Goal: Use online tool/utility: Utilize a website feature to perform a specific function

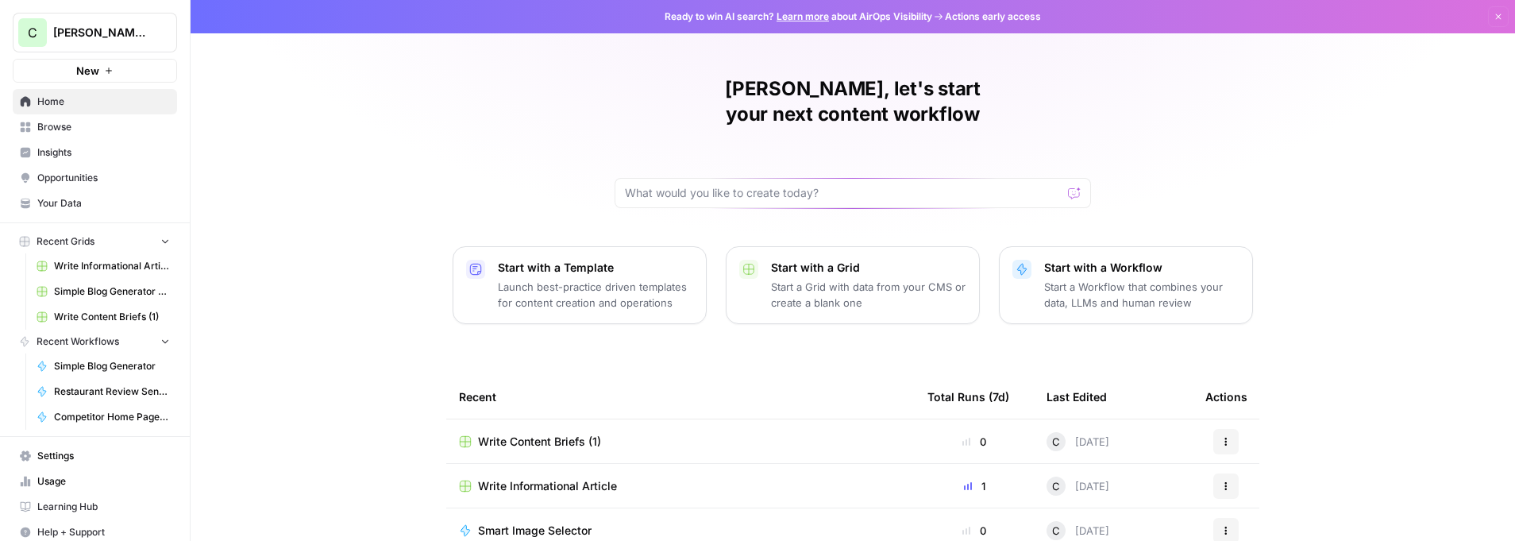
click at [102, 67] on button "New" at bounding box center [95, 71] width 164 height 24
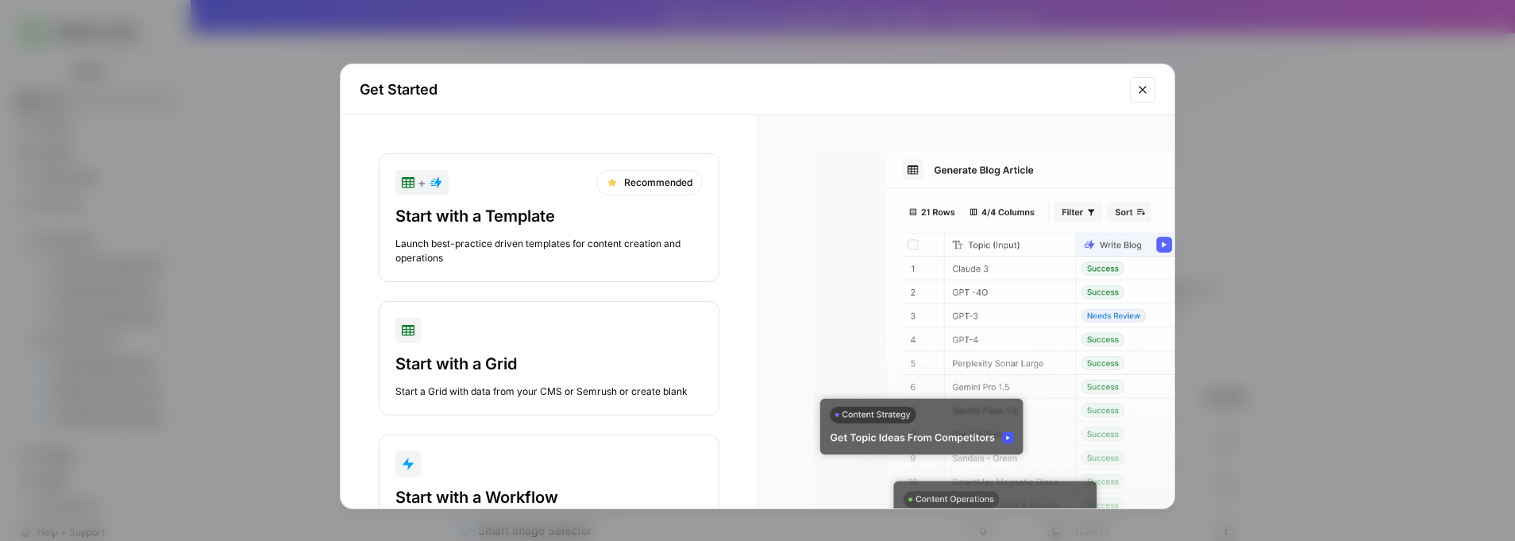
click at [511, 242] on div "Launch best-practice driven templates for content creation and operations" at bounding box center [548, 251] width 307 height 29
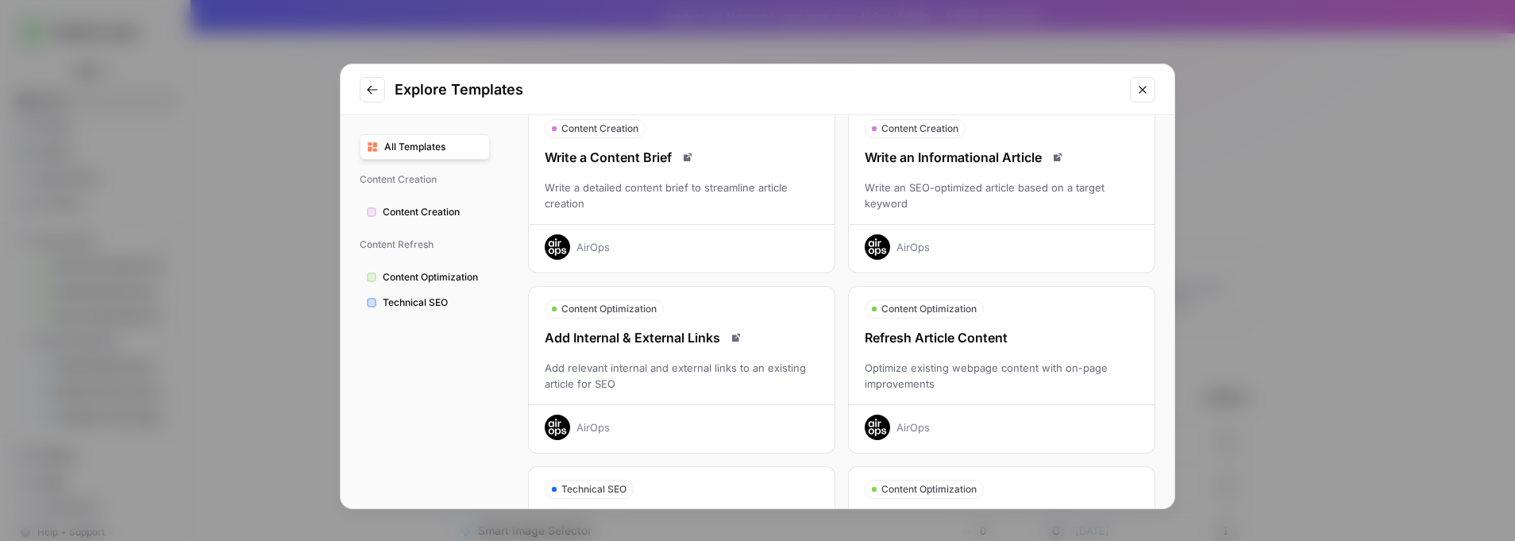
scroll to position [110, 0]
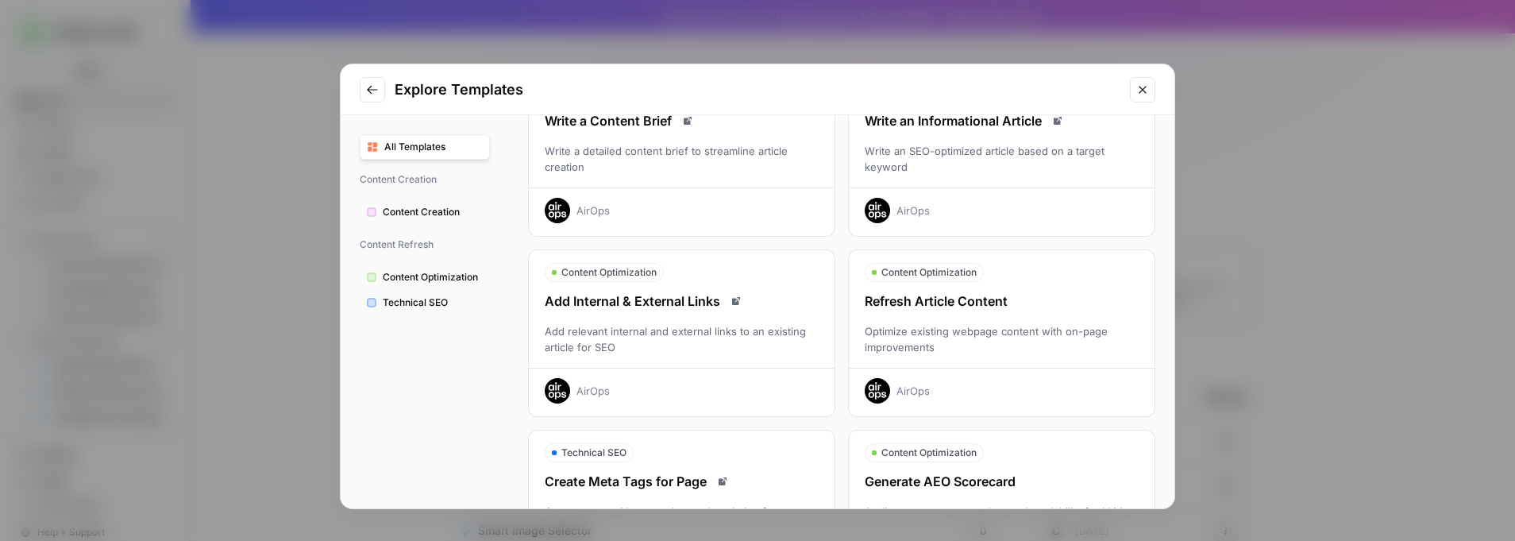
click at [442, 214] on span "Content Creation" at bounding box center [433, 212] width 100 height 14
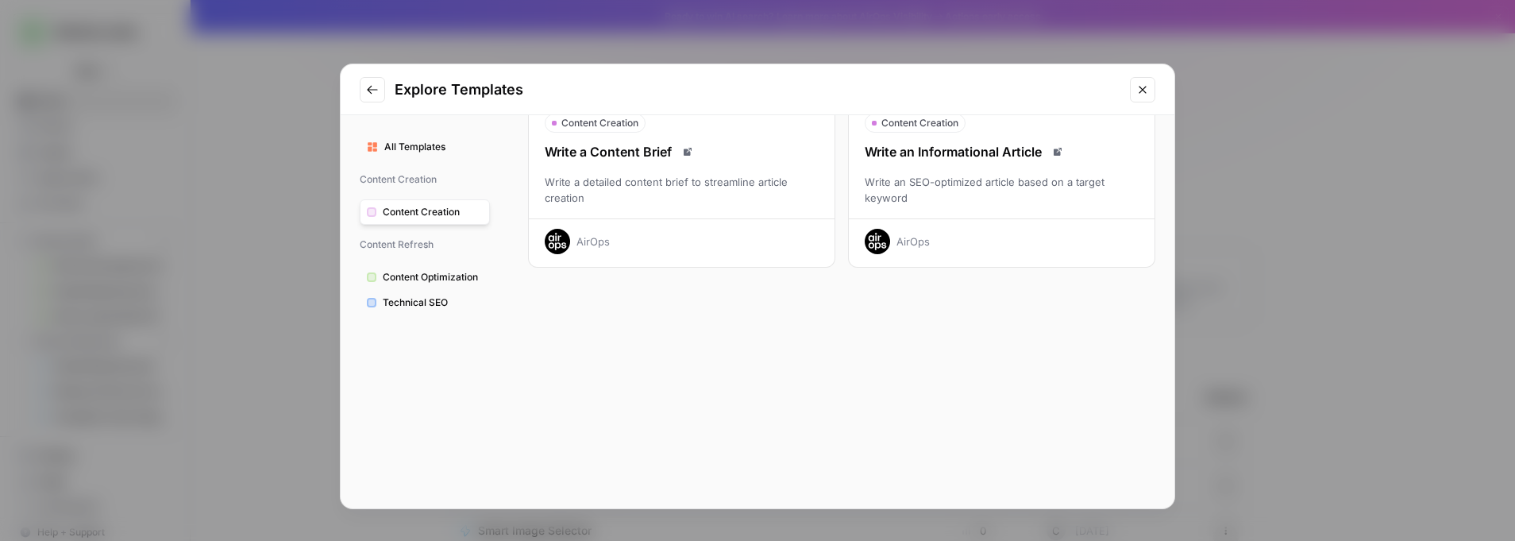
scroll to position [79, 0]
click at [436, 272] on span "Content Optimization" at bounding box center [433, 277] width 100 height 14
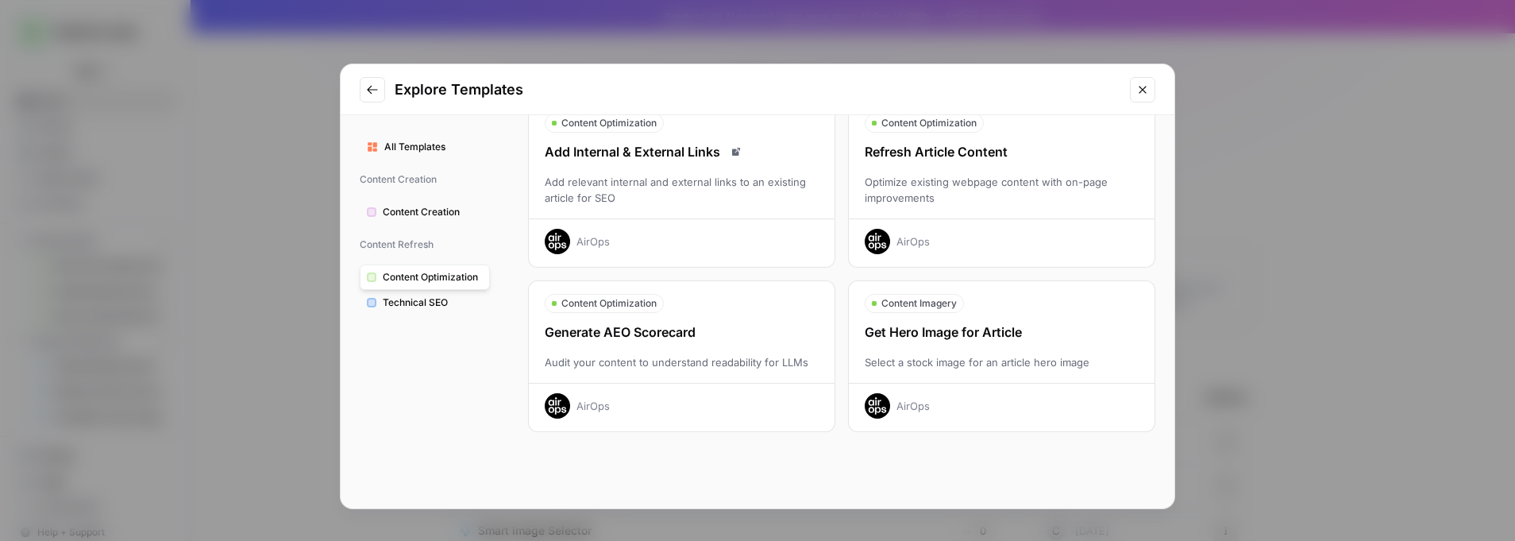
click at [438, 306] on span "Technical SEO" at bounding box center [433, 302] width 100 height 14
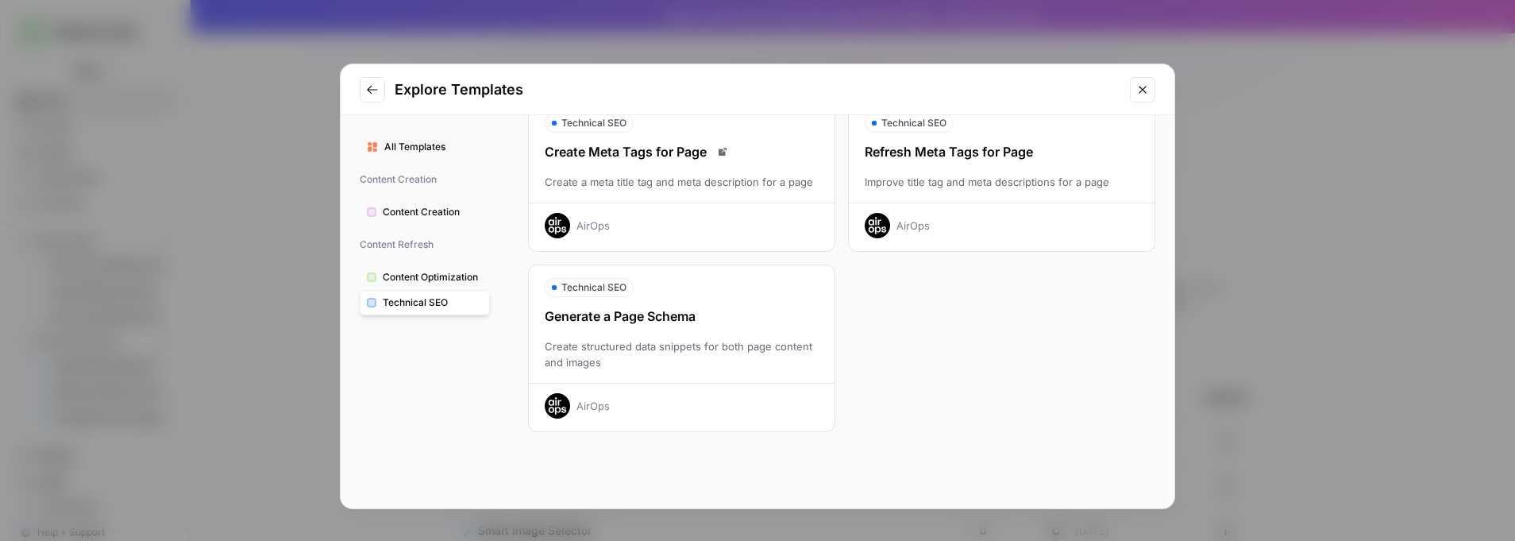
click at [435, 215] on span "Content Creation" at bounding box center [433, 212] width 100 height 14
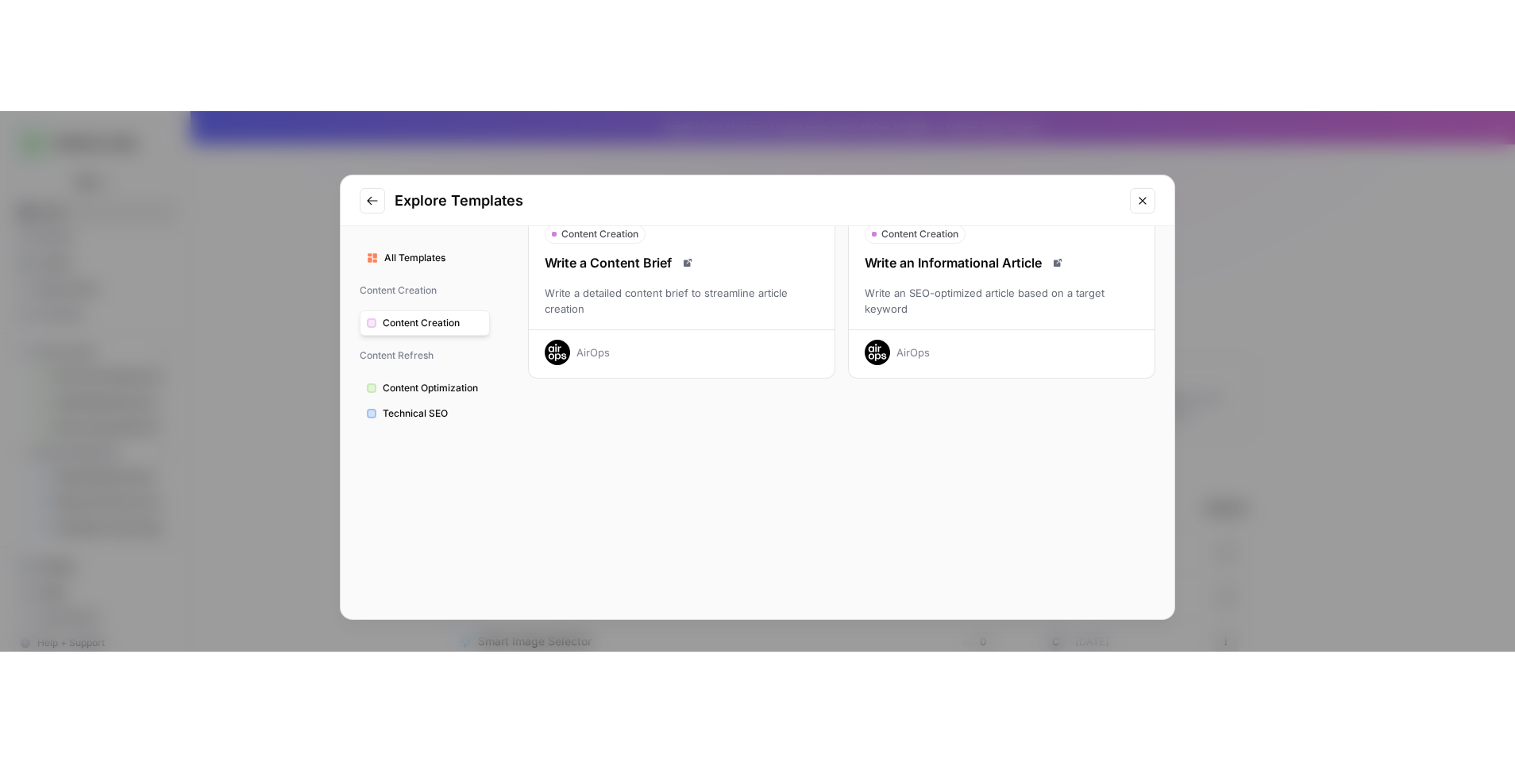
scroll to position [0, 0]
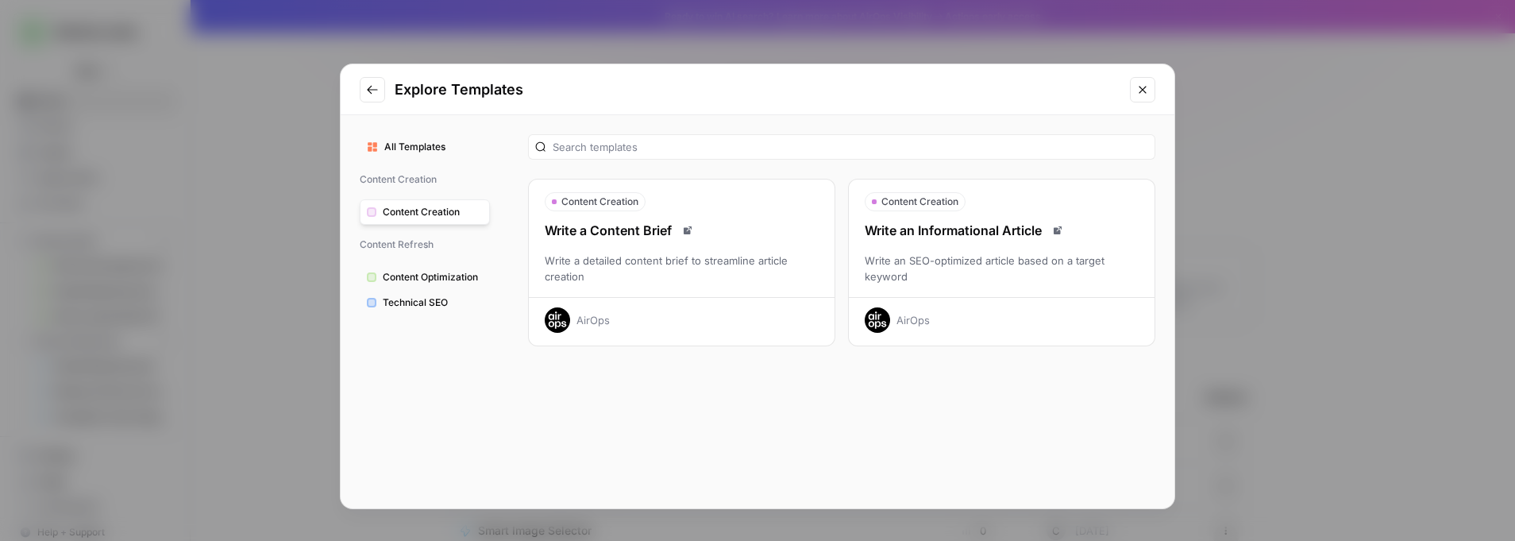
click at [977, 223] on div "Write an Informational Article" at bounding box center [1002, 230] width 306 height 19
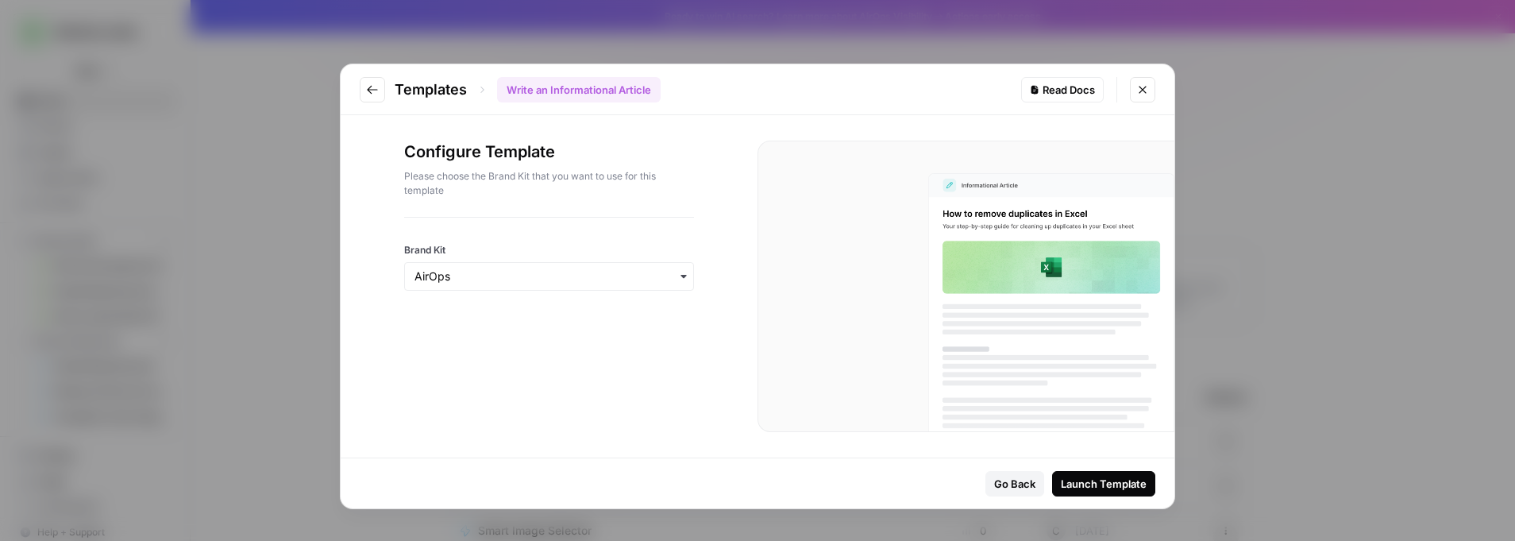
click at [1106, 485] on div "Launch Template" at bounding box center [1104, 484] width 86 height 16
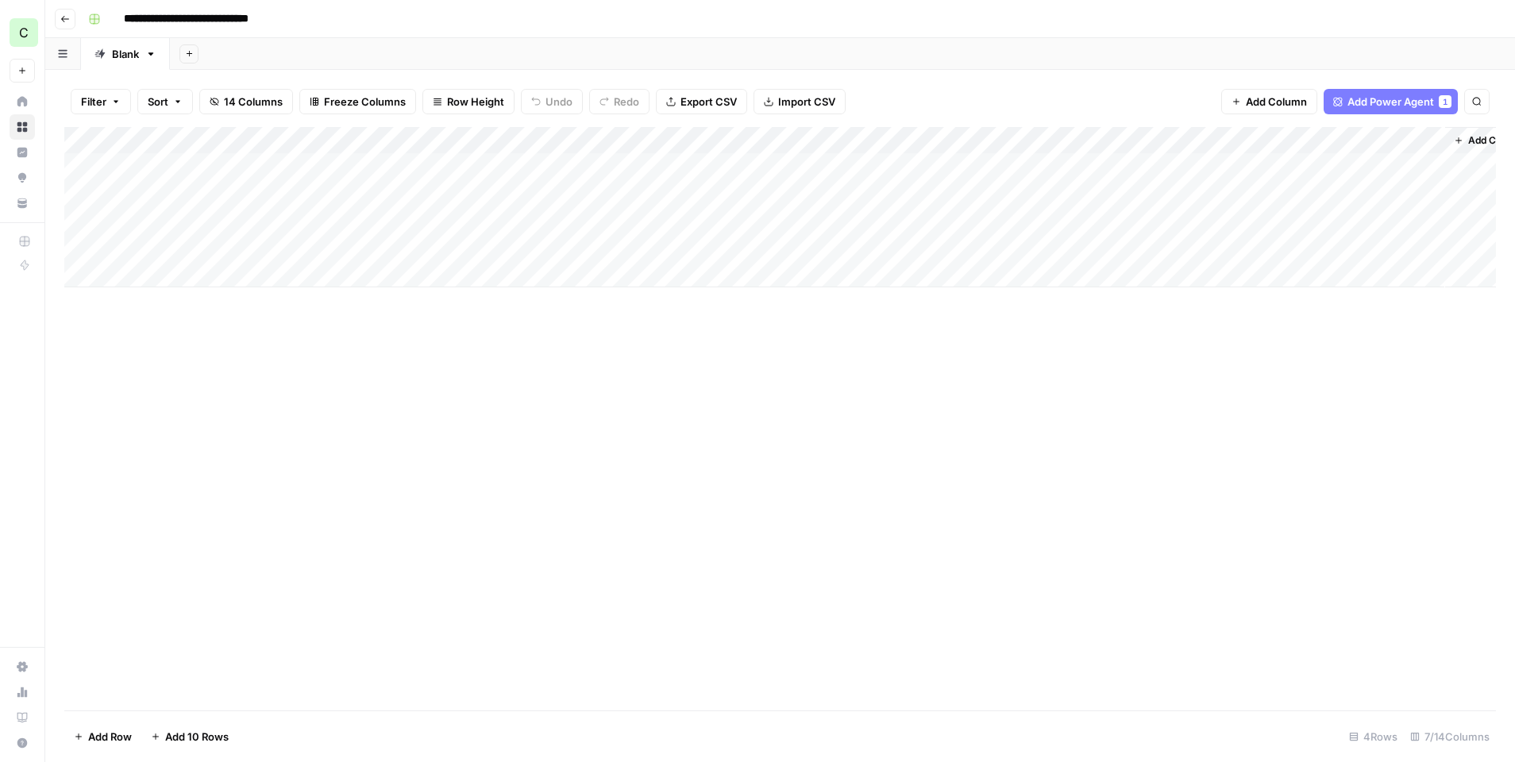
click at [538, 140] on div "Add Column" at bounding box center [780, 207] width 1432 height 160
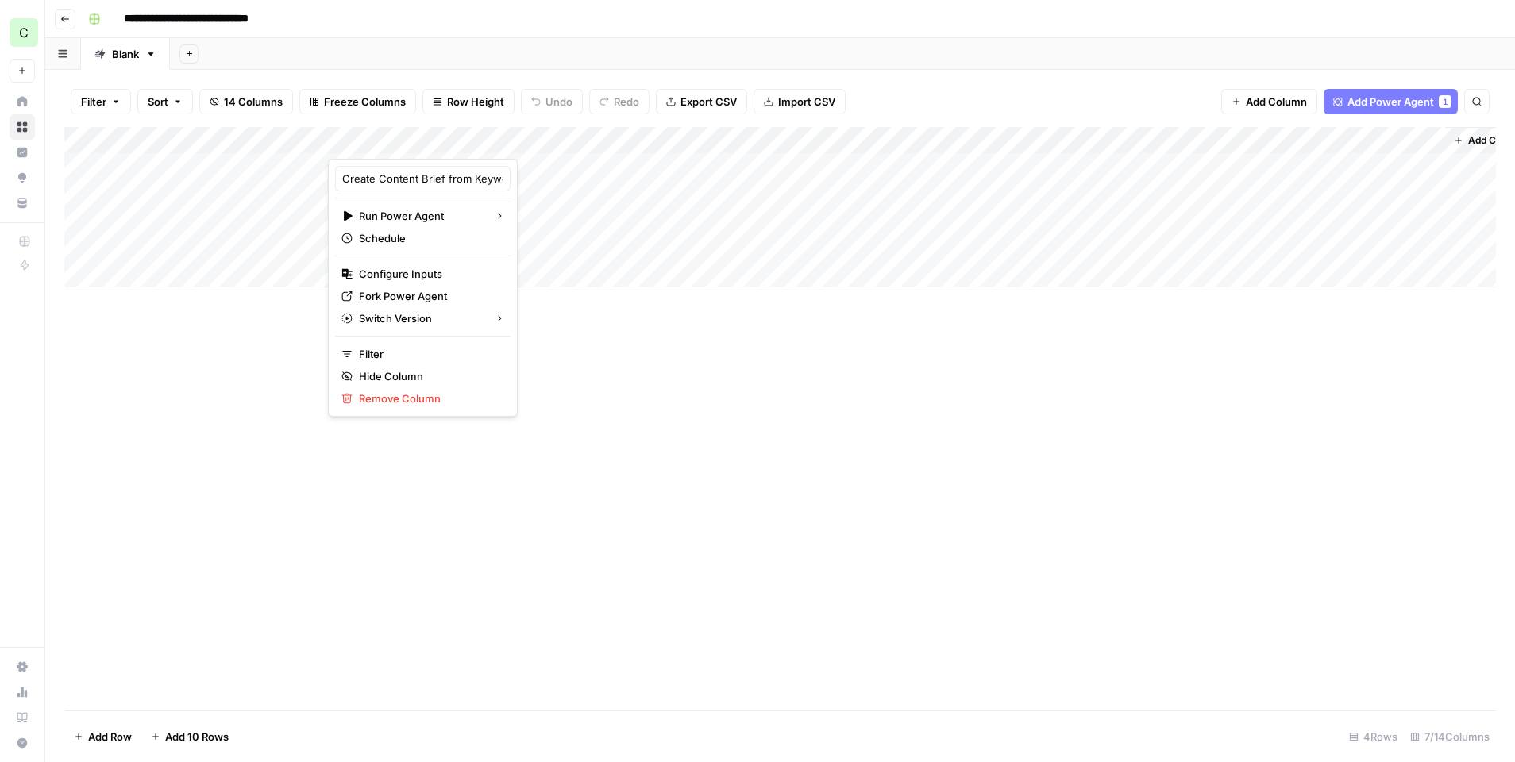
click at [515, 395] on div "Add Column" at bounding box center [780, 419] width 1432 height 584
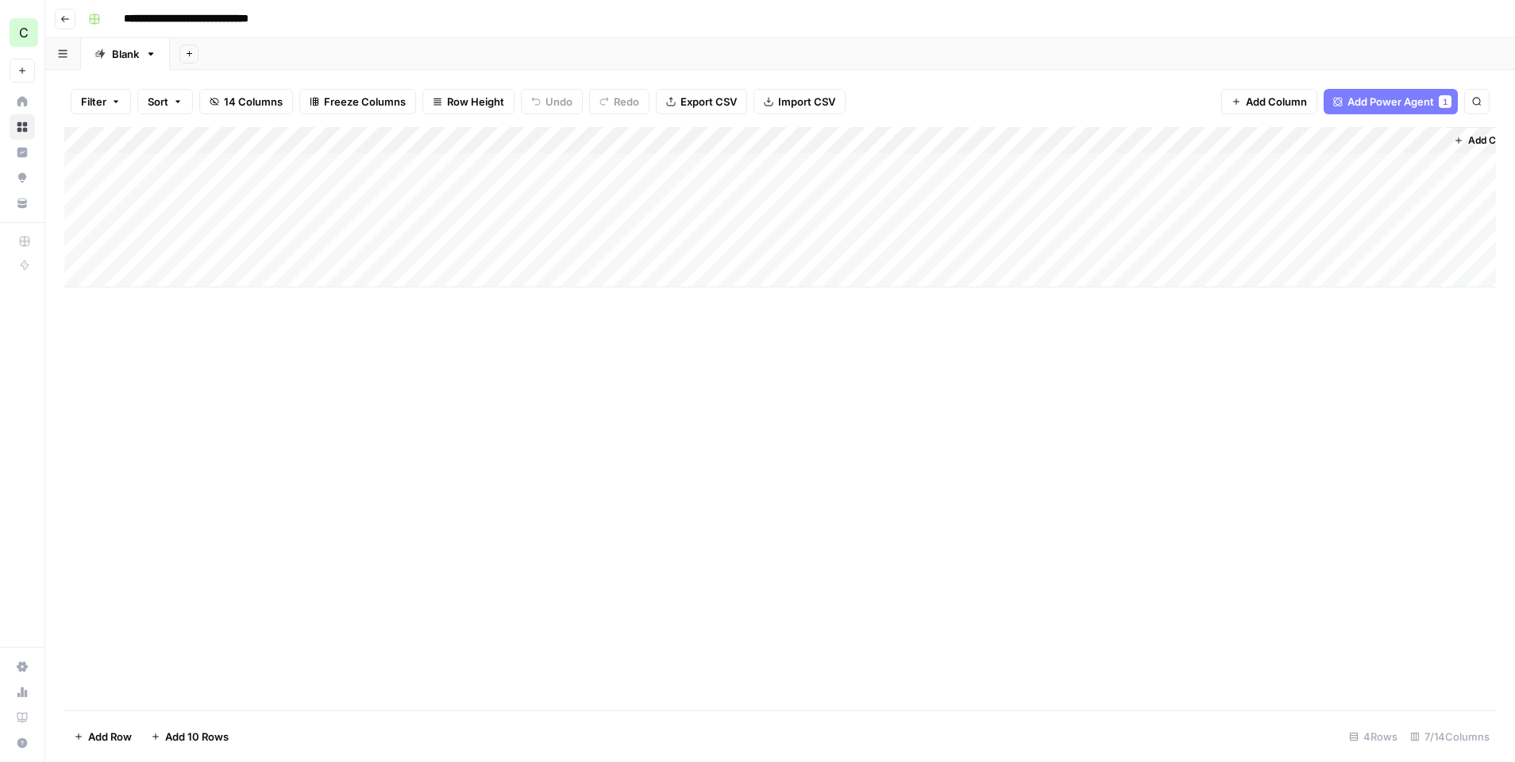
click at [535, 137] on div "Add Column" at bounding box center [780, 207] width 1432 height 160
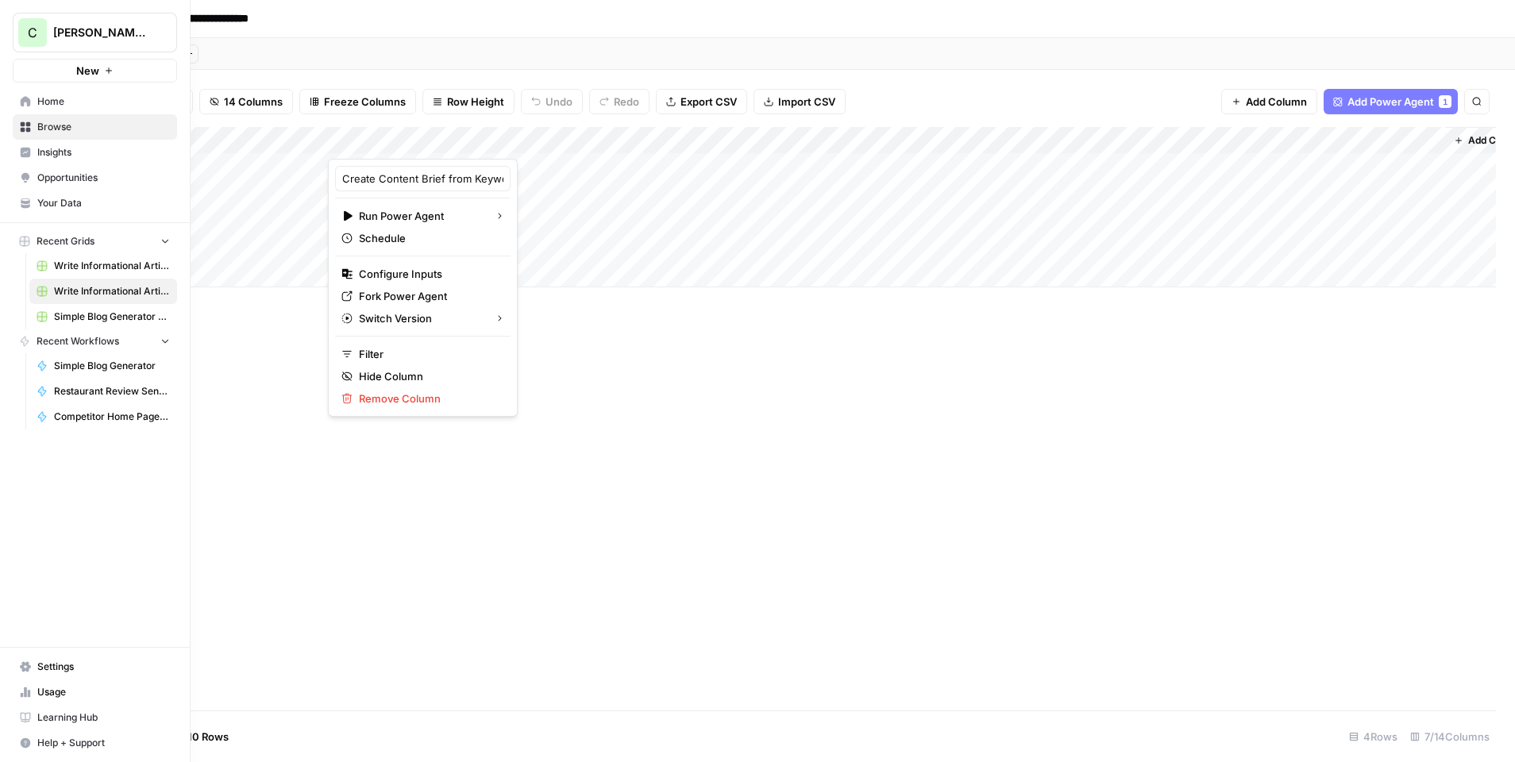
click at [52, 199] on span "Your Data" at bounding box center [103, 203] width 133 height 14
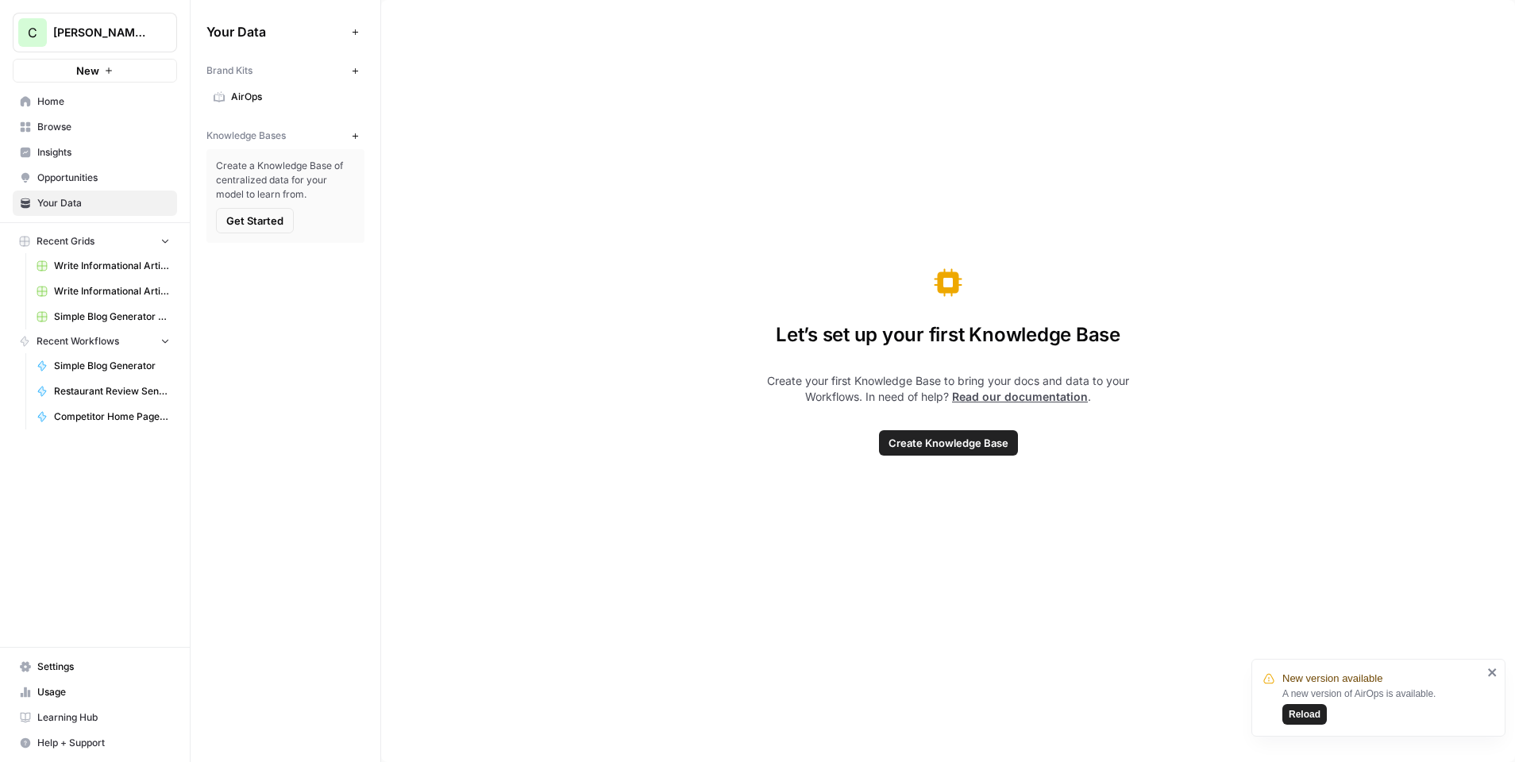
click at [1494, 540] on icon "close" at bounding box center [1492, 672] width 11 height 13
click at [69, 98] on span "Home" at bounding box center [103, 101] width 133 height 14
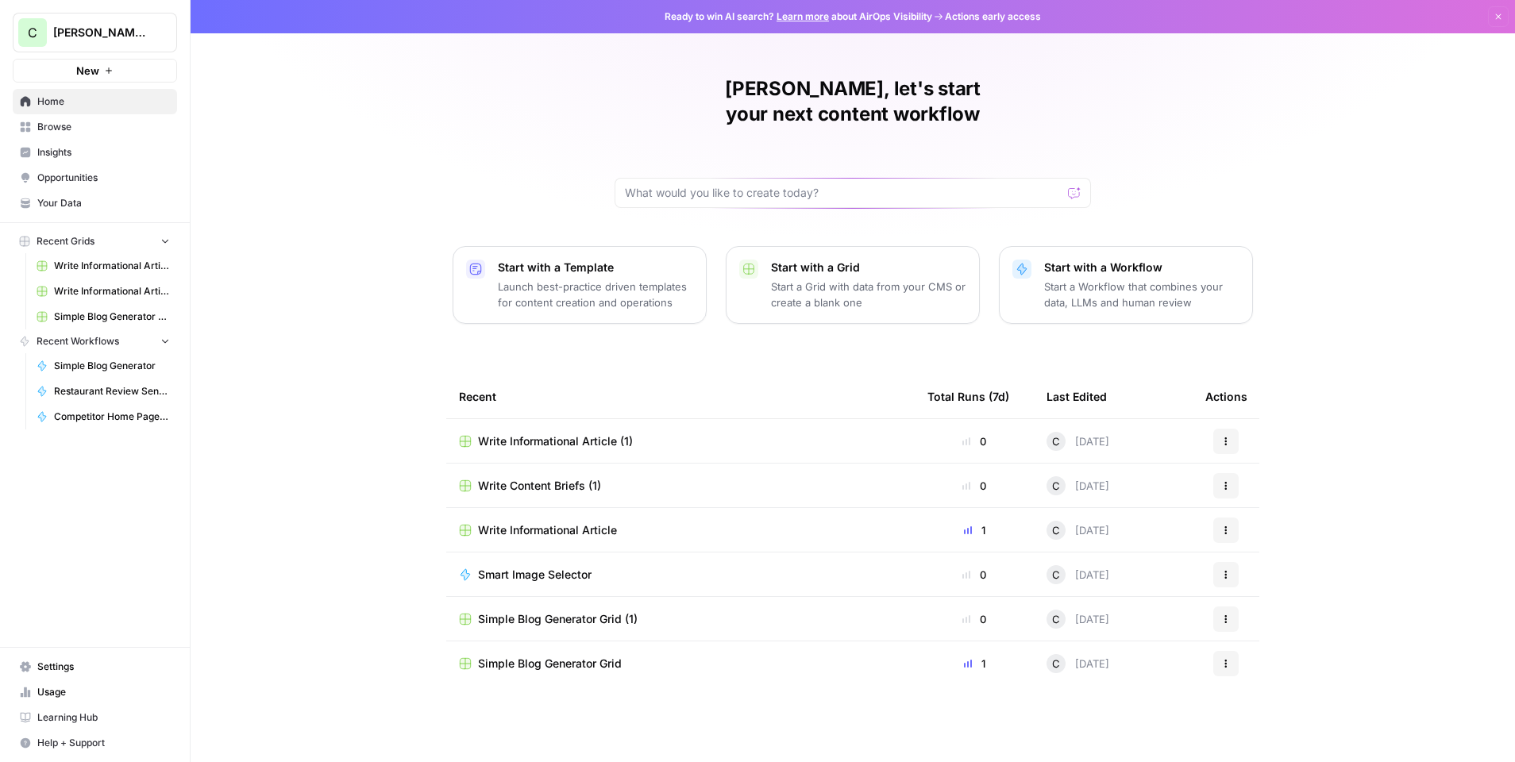
click at [569, 434] on span "Write Informational Article (1)" at bounding box center [555, 442] width 155 height 16
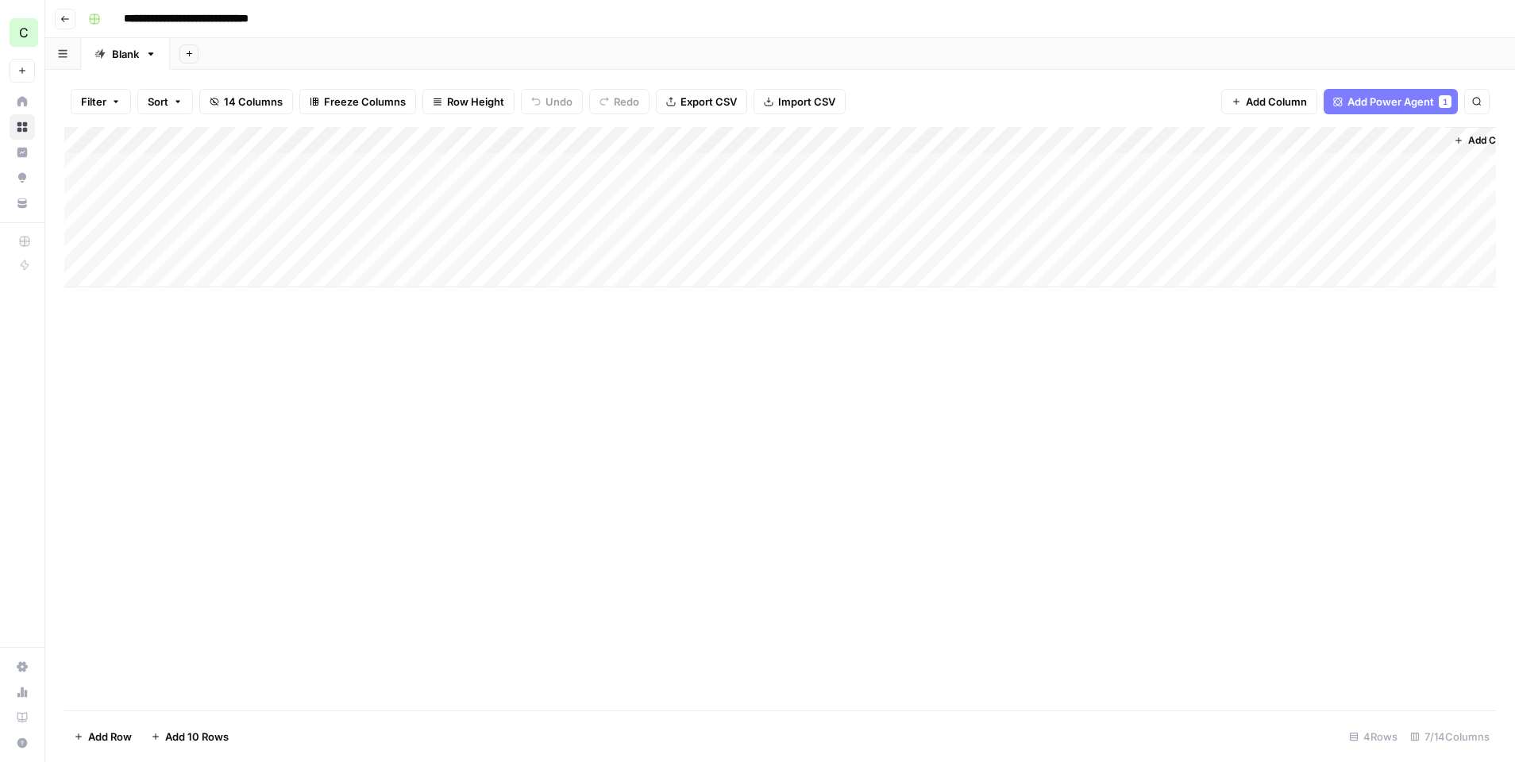
click at [60, 9] on button "Go back" at bounding box center [65, 19] width 21 height 21
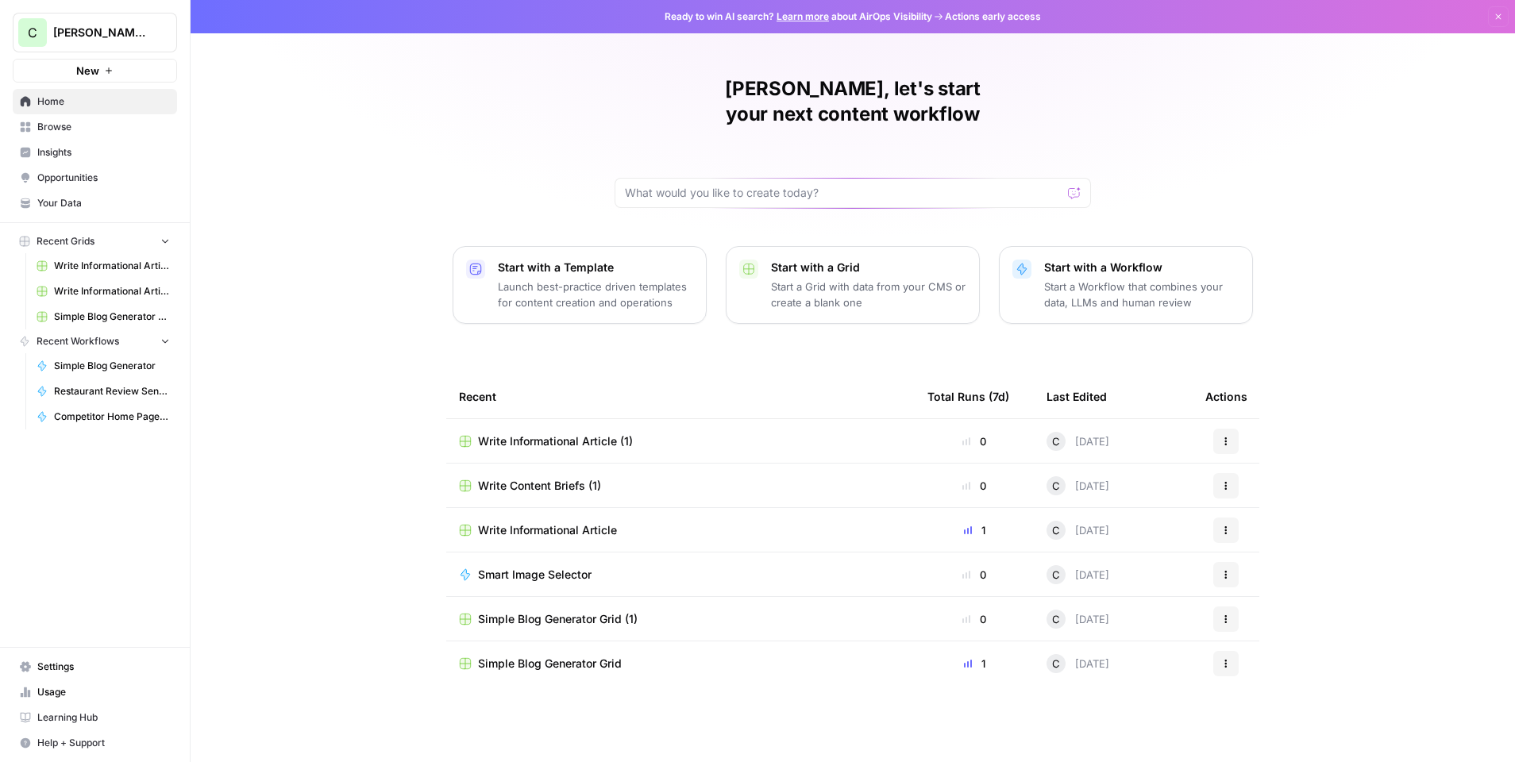
click at [540, 434] on span "Write Informational Article (1)" at bounding box center [555, 442] width 155 height 16
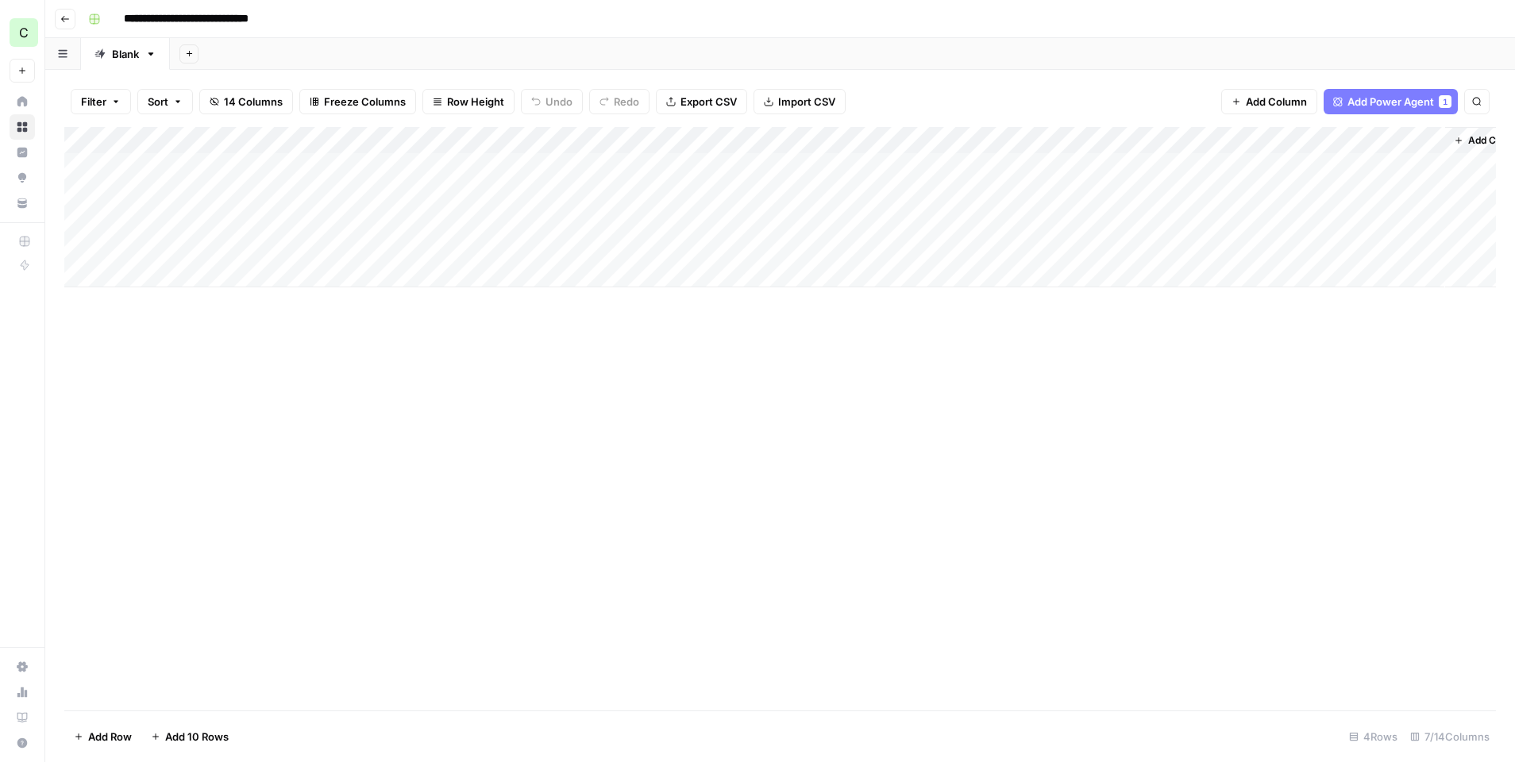
click at [536, 140] on div "Add Column" at bounding box center [780, 207] width 1432 height 160
click at [508, 520] on div "Add Column" at bounding box center [780, 419] width 1432 height 584
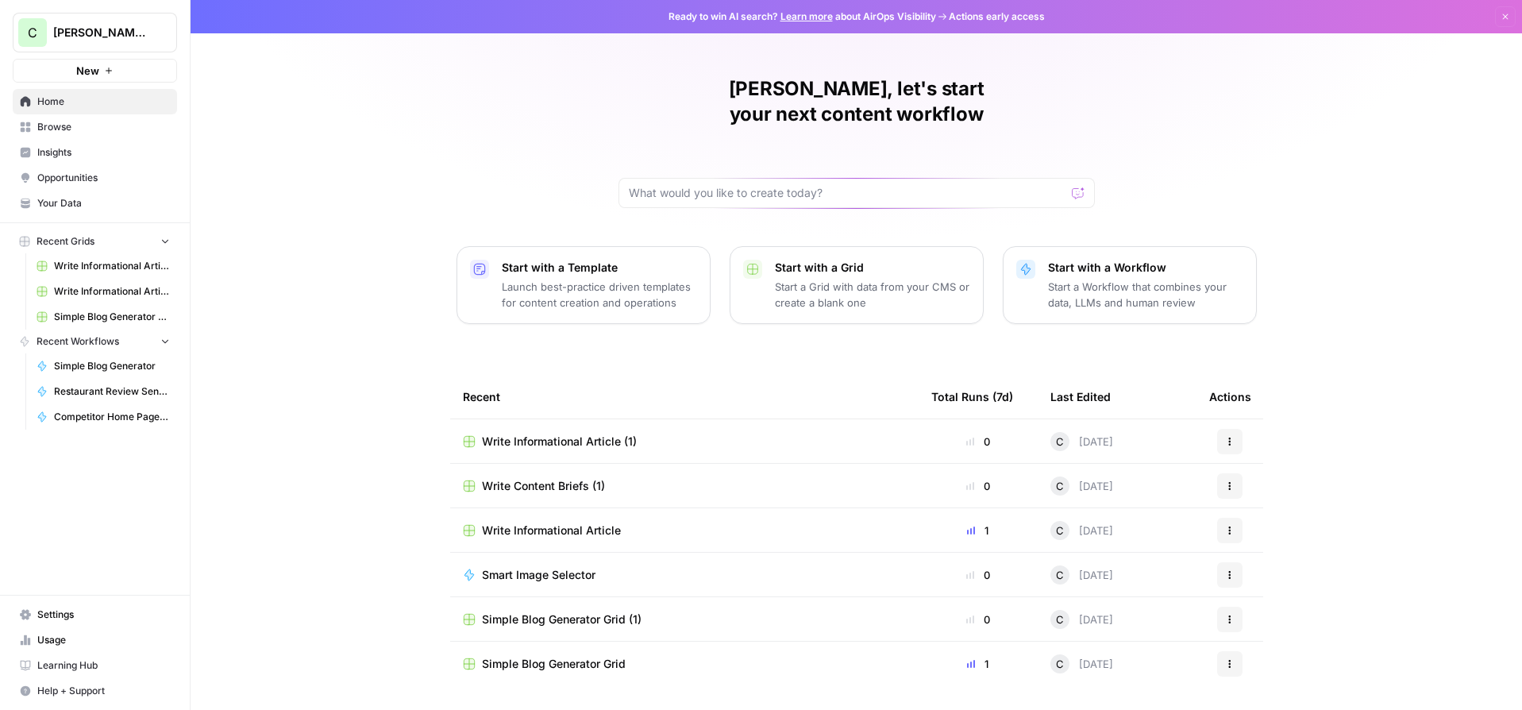
click at [569, 434] on span "Write Informational Article (1)" at bounding box center [559, 442] width 155 height 16
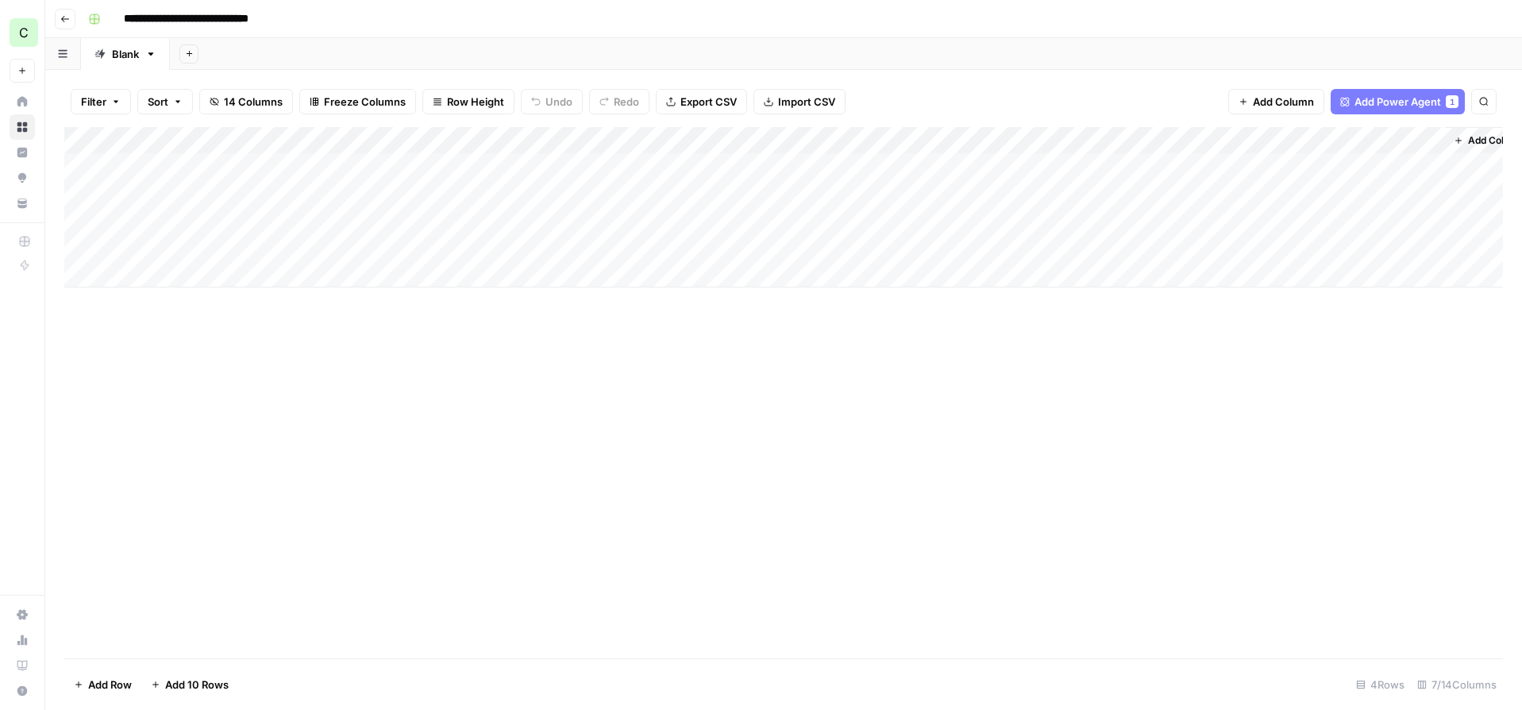
click at [534, 141] on div "Add Column" at bounding box center [783, 207] width 1439 height 160
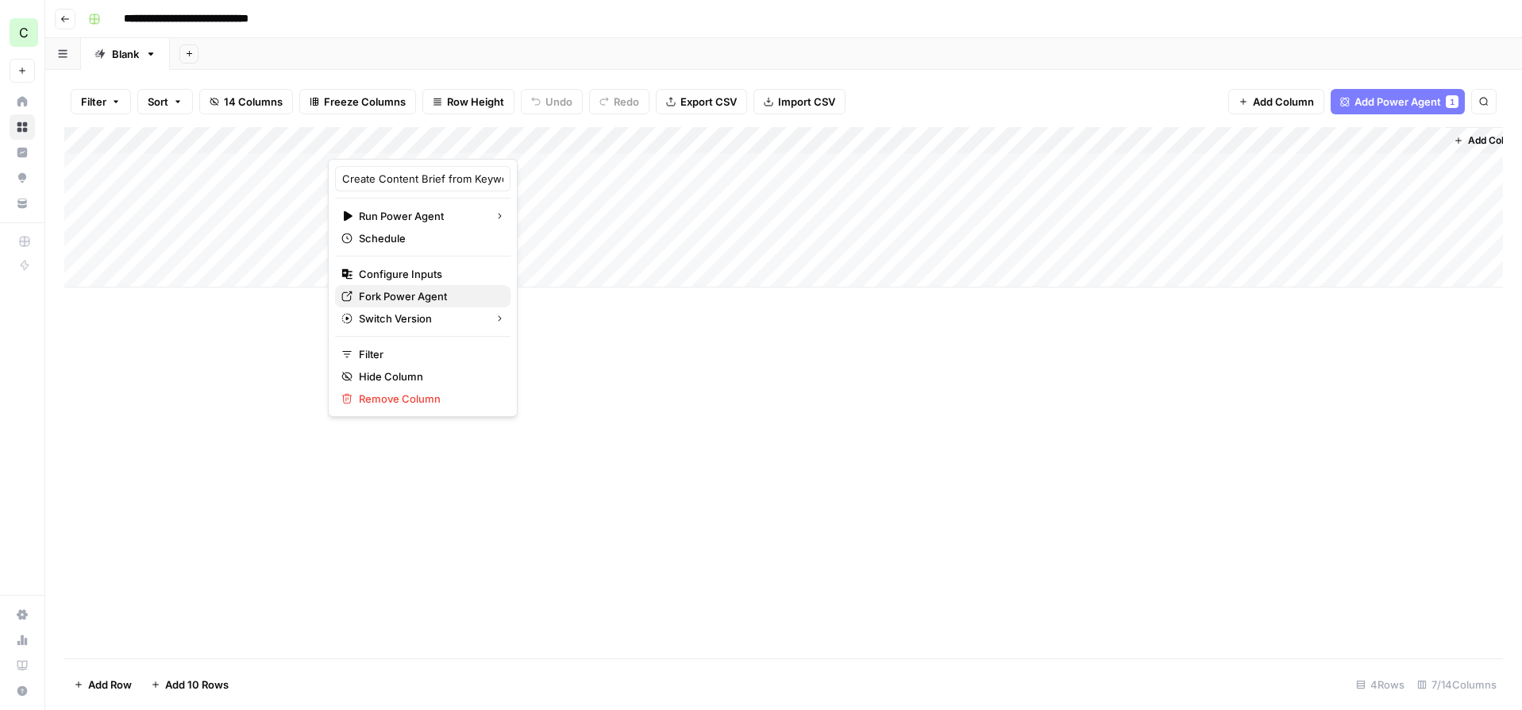
click at [381, 295] on span "Fork Power Agent" at bounding box center [428, 296] width 139 height 16
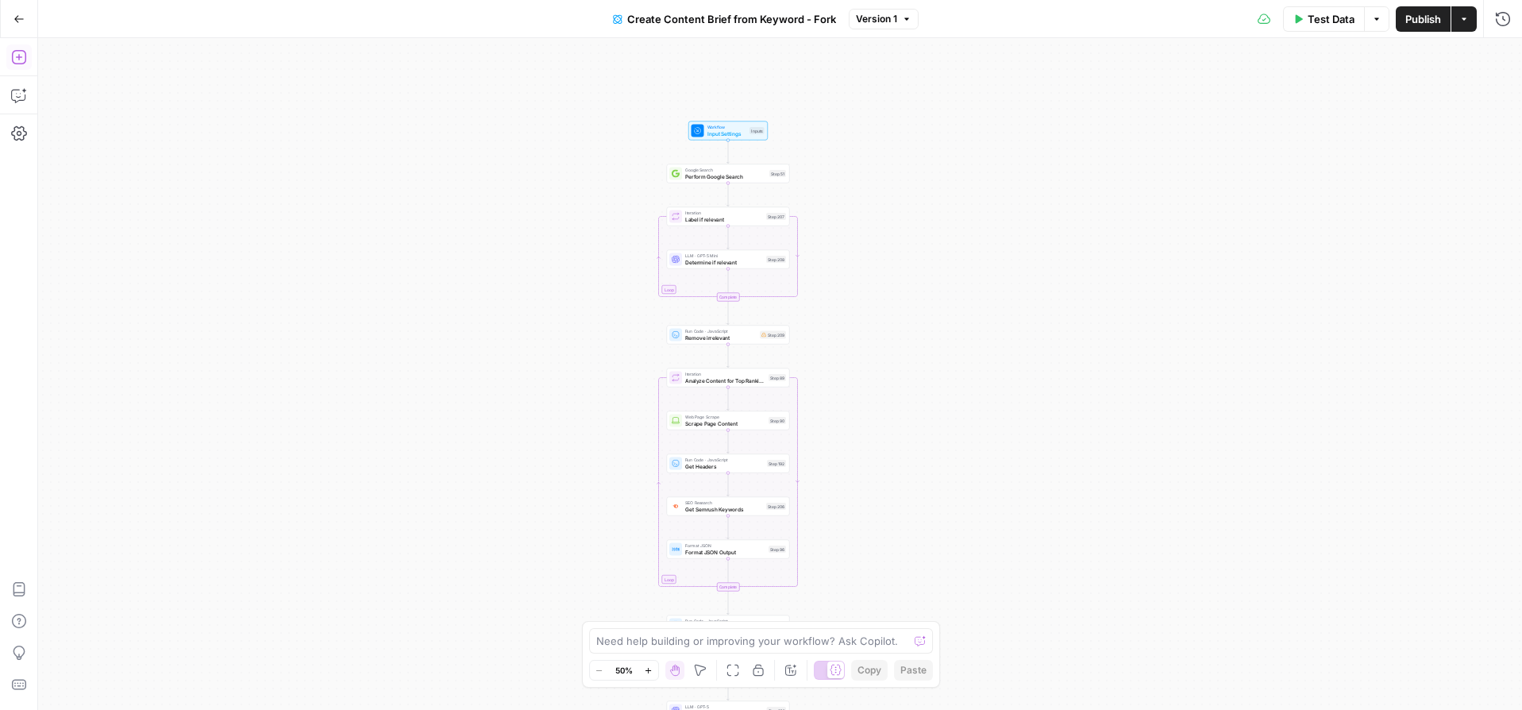
click at [20, 53] on icon "button" at bounding box center [19, 57] width 16 height 16
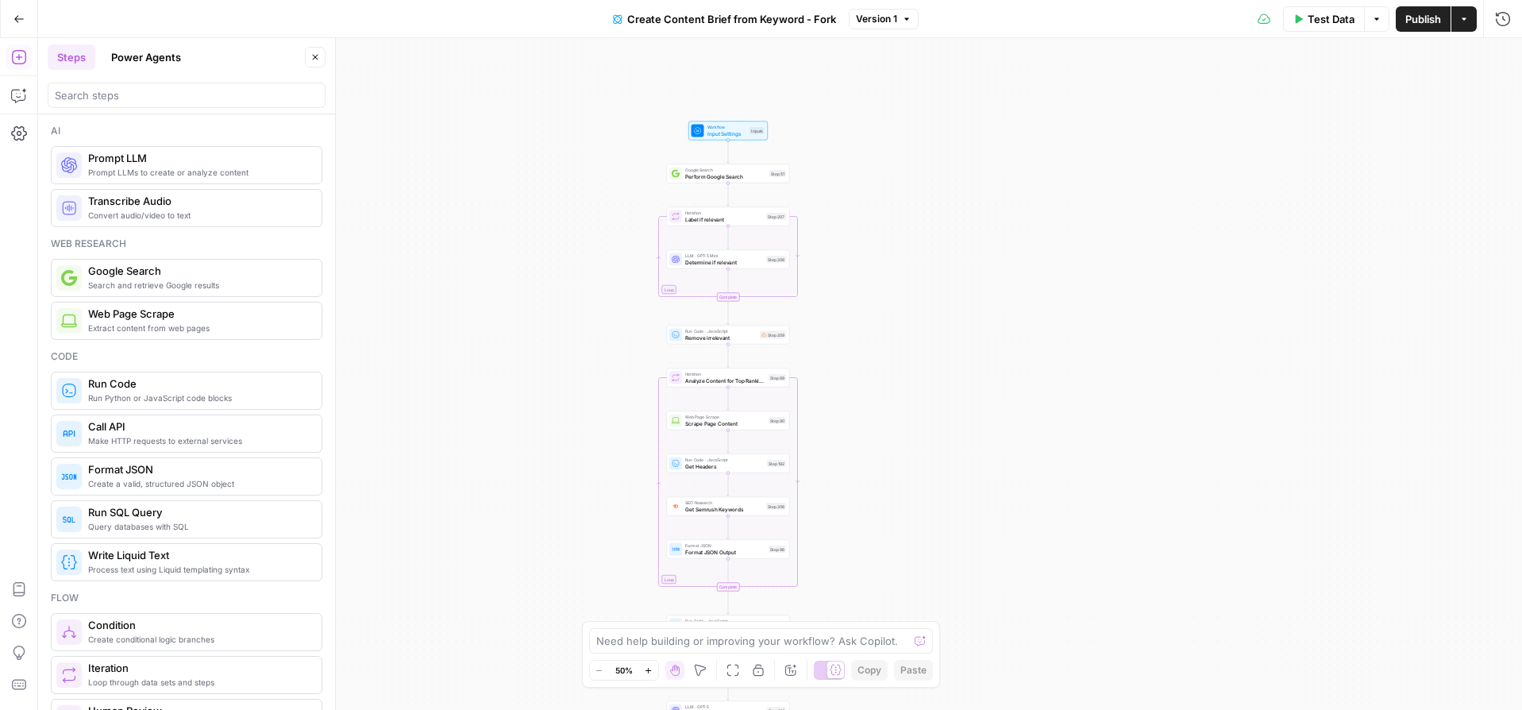
click at [152, 61] on button "Power Agents" at bounding box center [146, 56] width 89 height 25
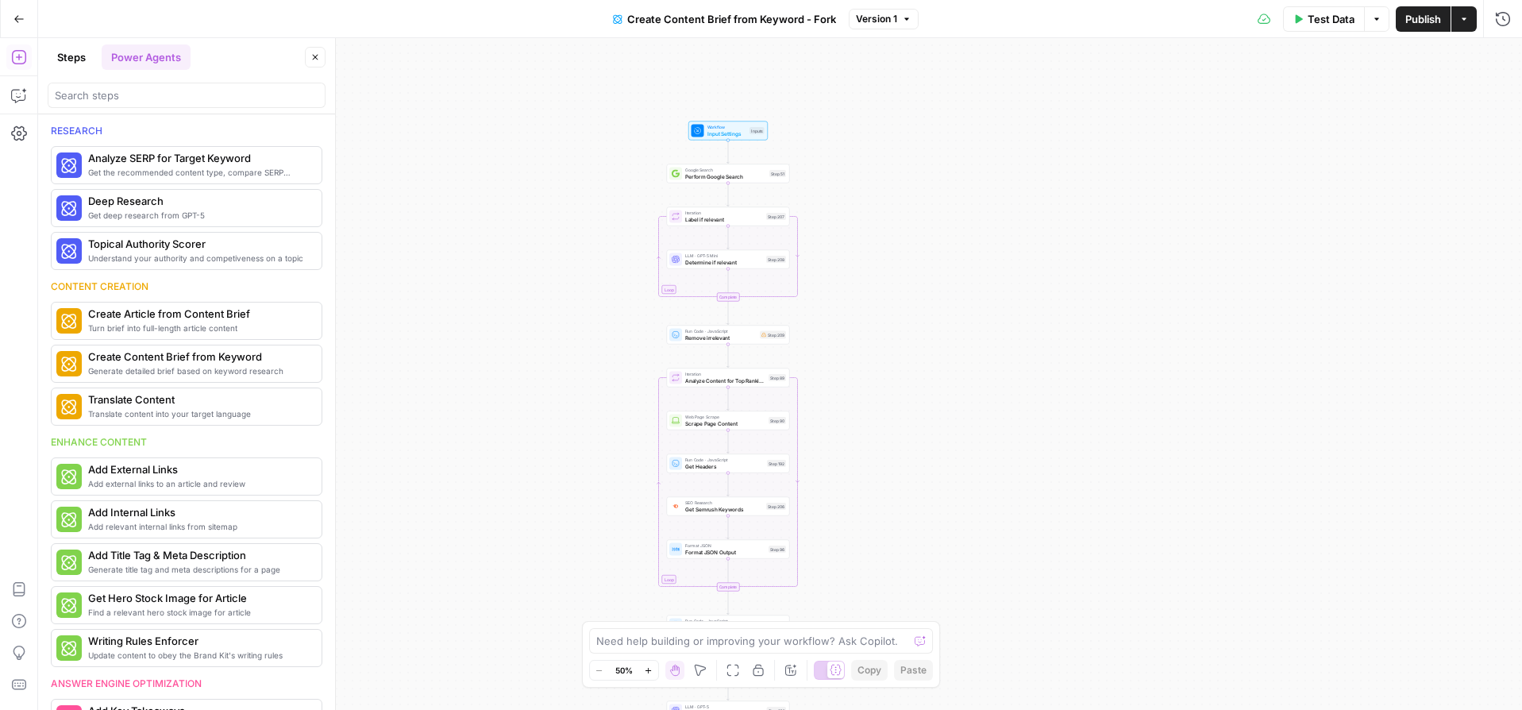
click at [59, 60] on button "Steps" at bounding box center [72, 56] width 48 height 25
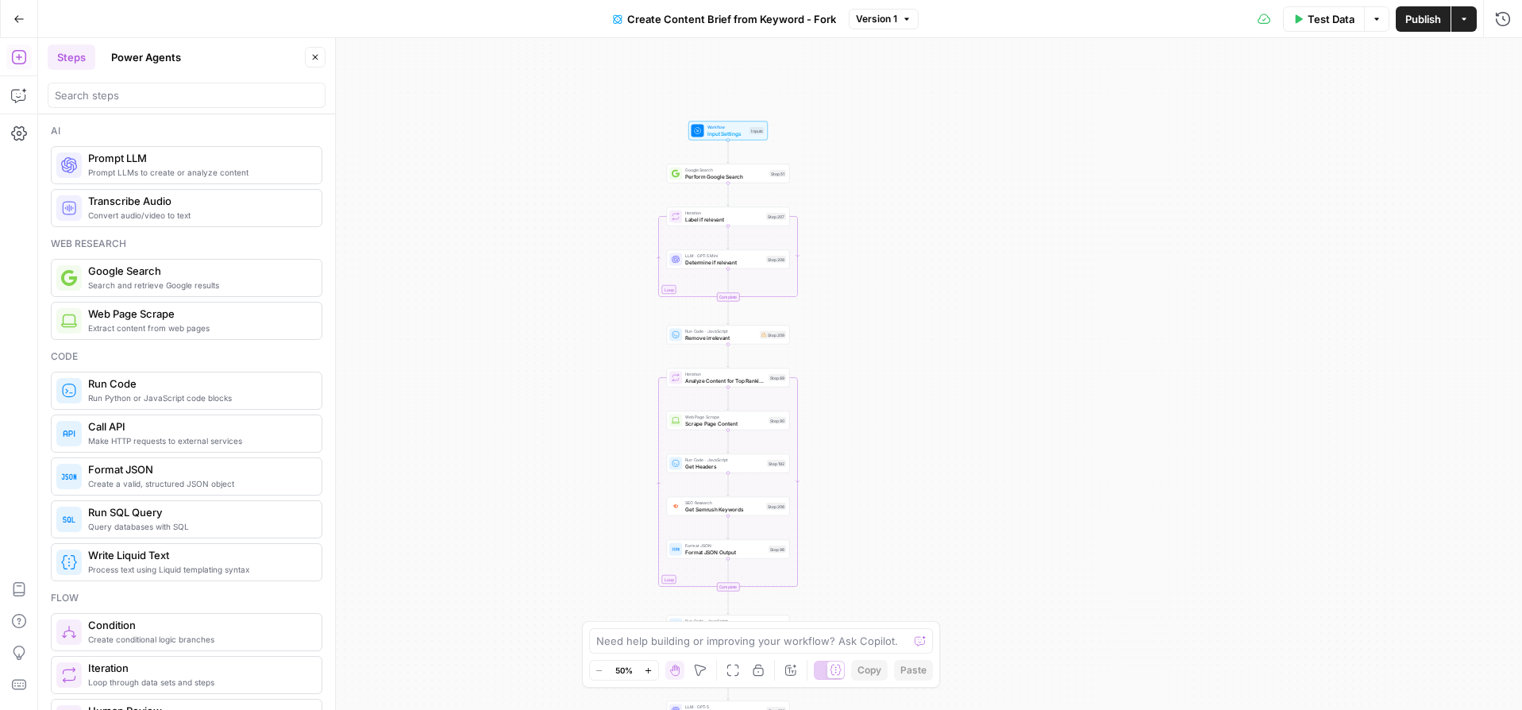
click at [100, 168] on span "Prompt LLMs to create or analyze content" at bounding box center [198, 172] width 221 height 13
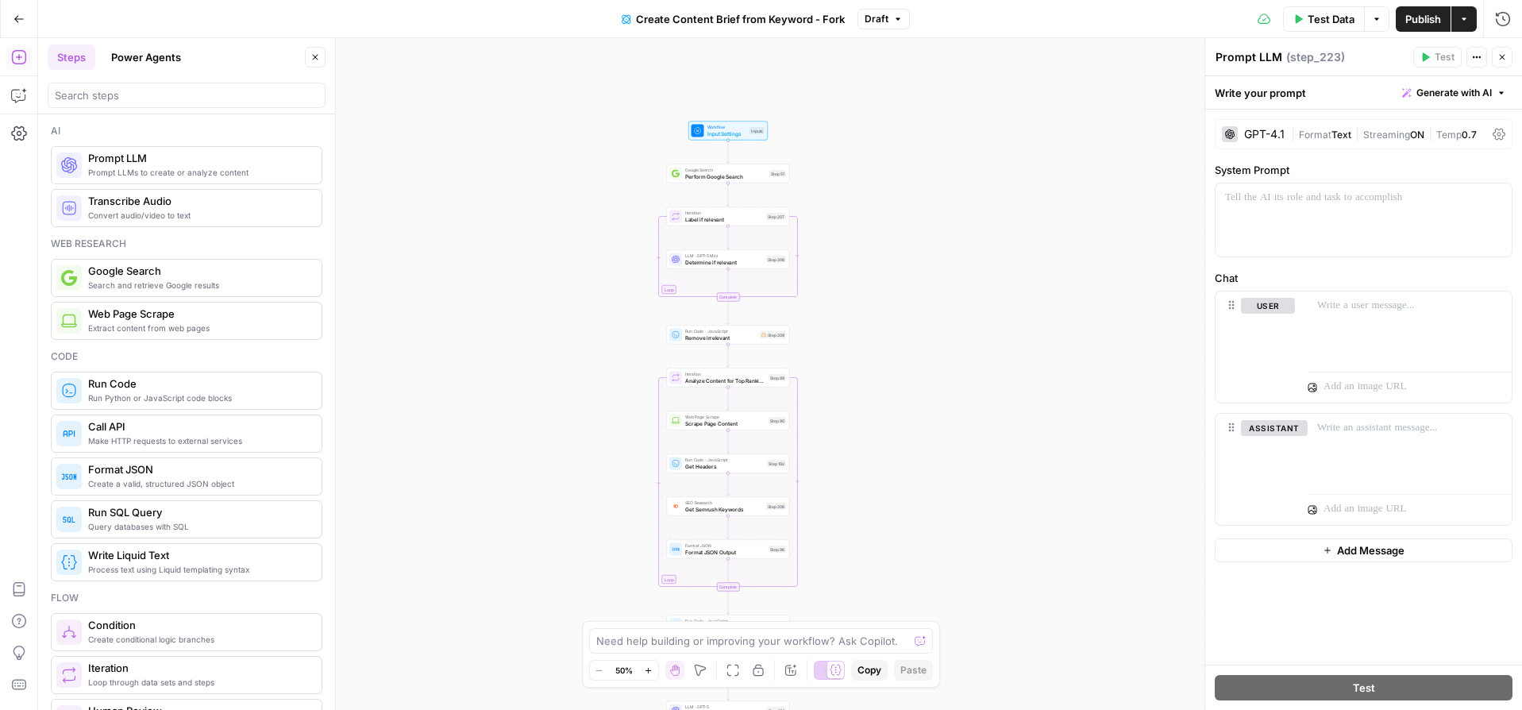
click at [1506, 57] on span "Close" at bounding box center [1506, 57] width 1 height 1
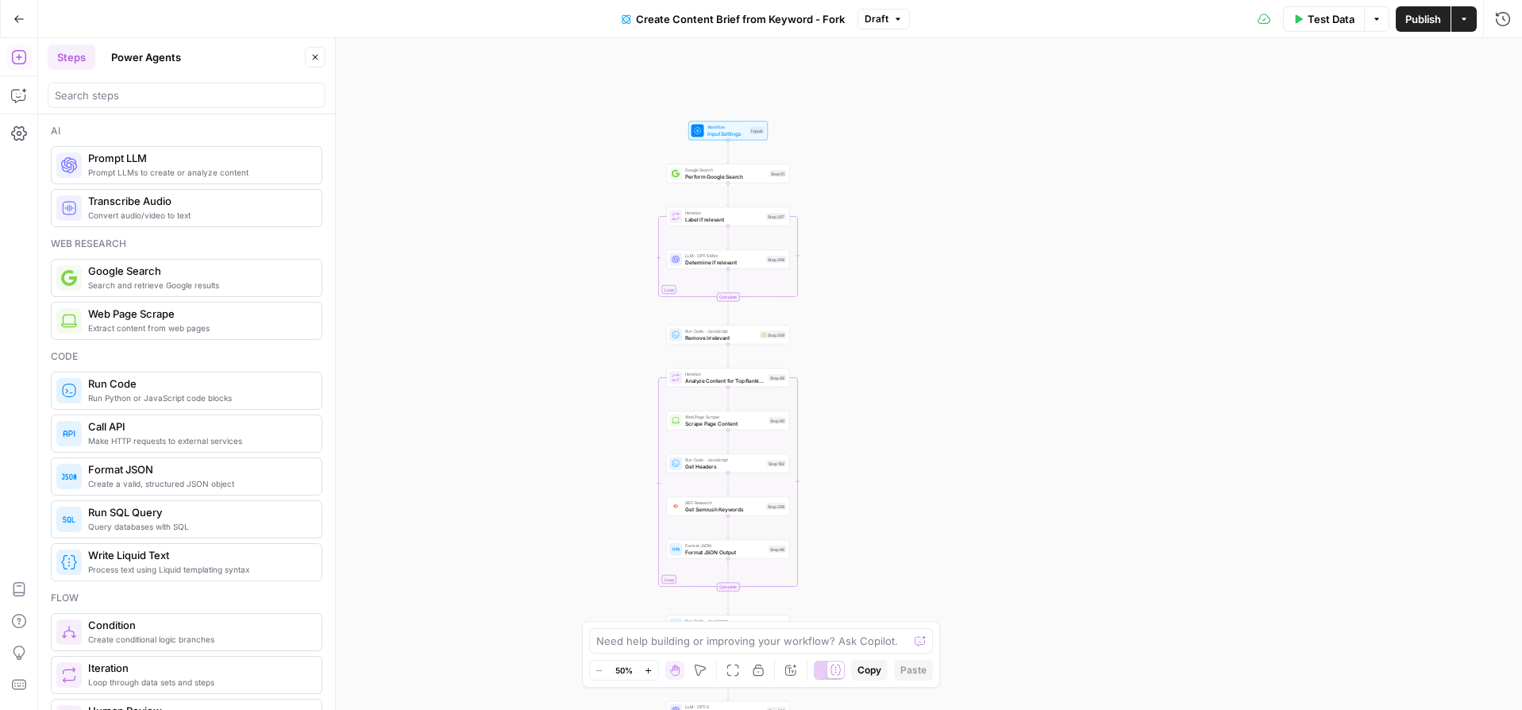
click at [312, 65] on button "Close" at bounding box center [315, 57] width 21 height 21
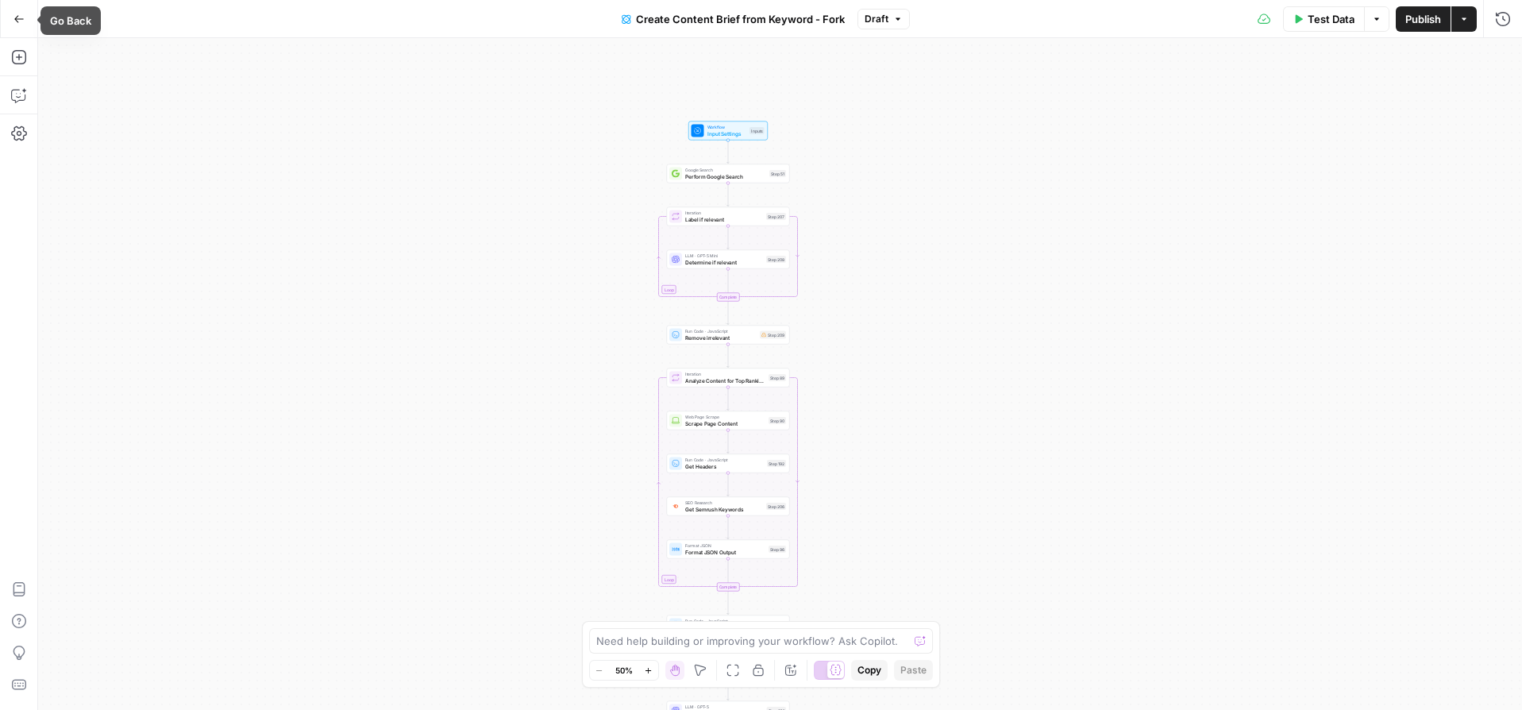
click at [19, 21] on icon "button" at bounding box center [18, 18] width 11 height 11
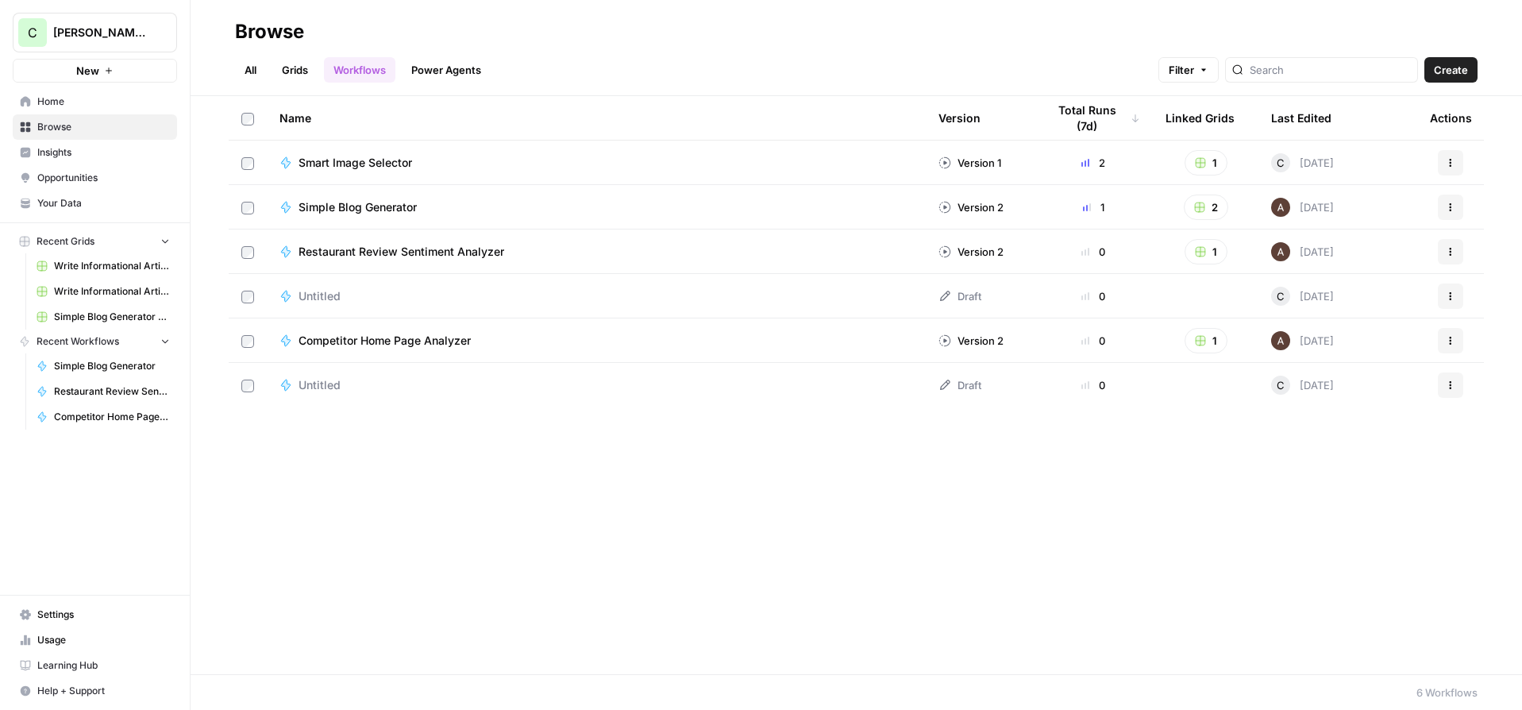
click at [56, 16] on button "C Connor - Test" at bounding box center [95, 33] width 164 height 40
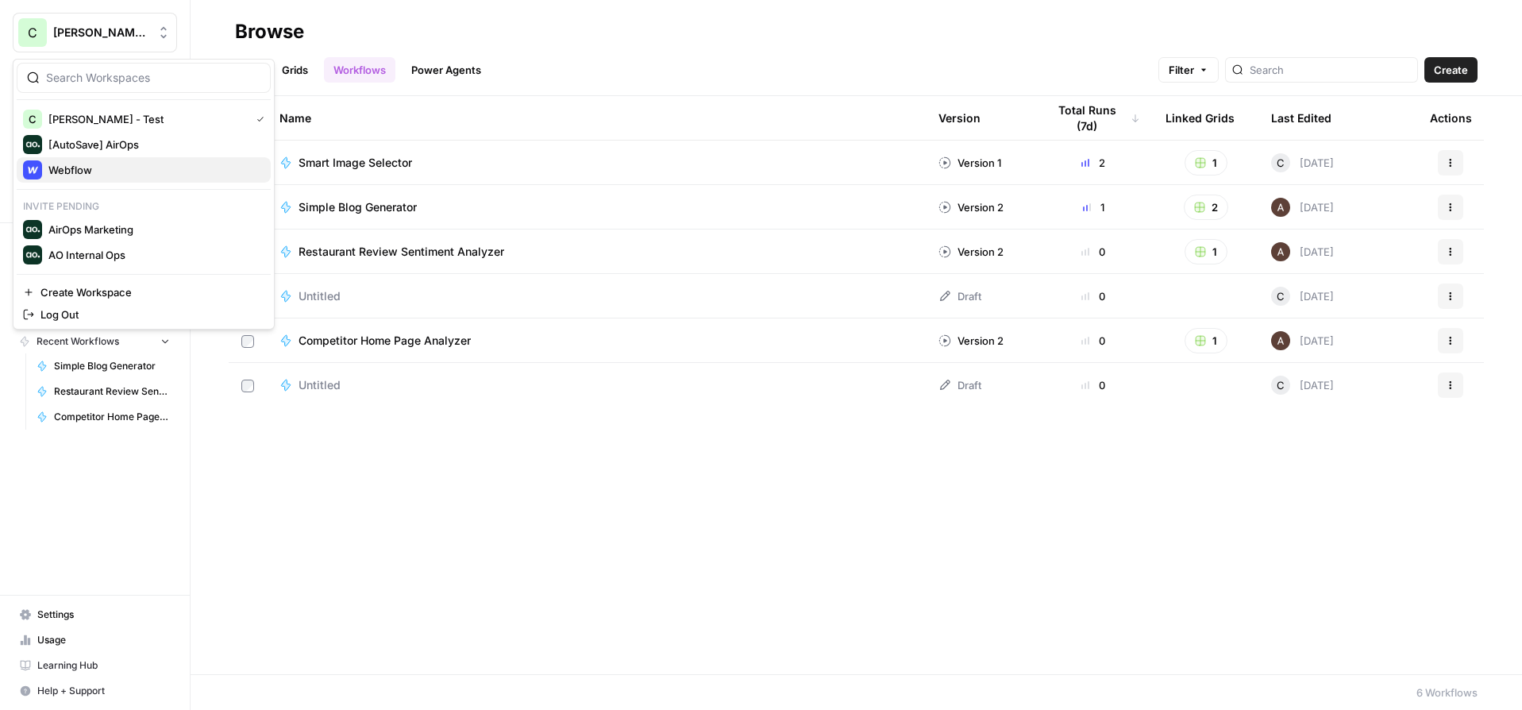
click at [71, 173] on span "Webflow" at bounding box center [153, 170] width 210 height 16
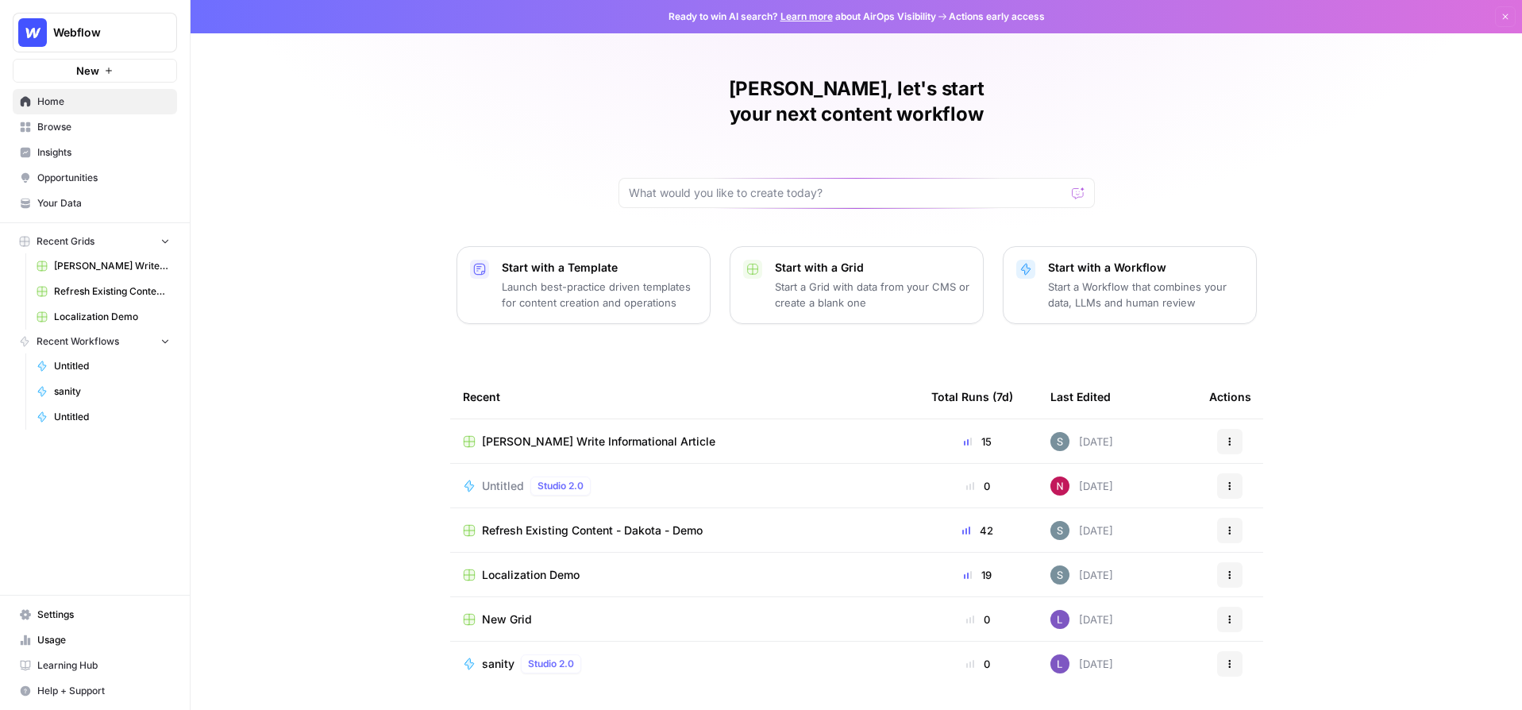
click at [576, 434] on span "[PERSON_NAME] Write Informational Article" at bounding box center [598, 442] width 233 height 16
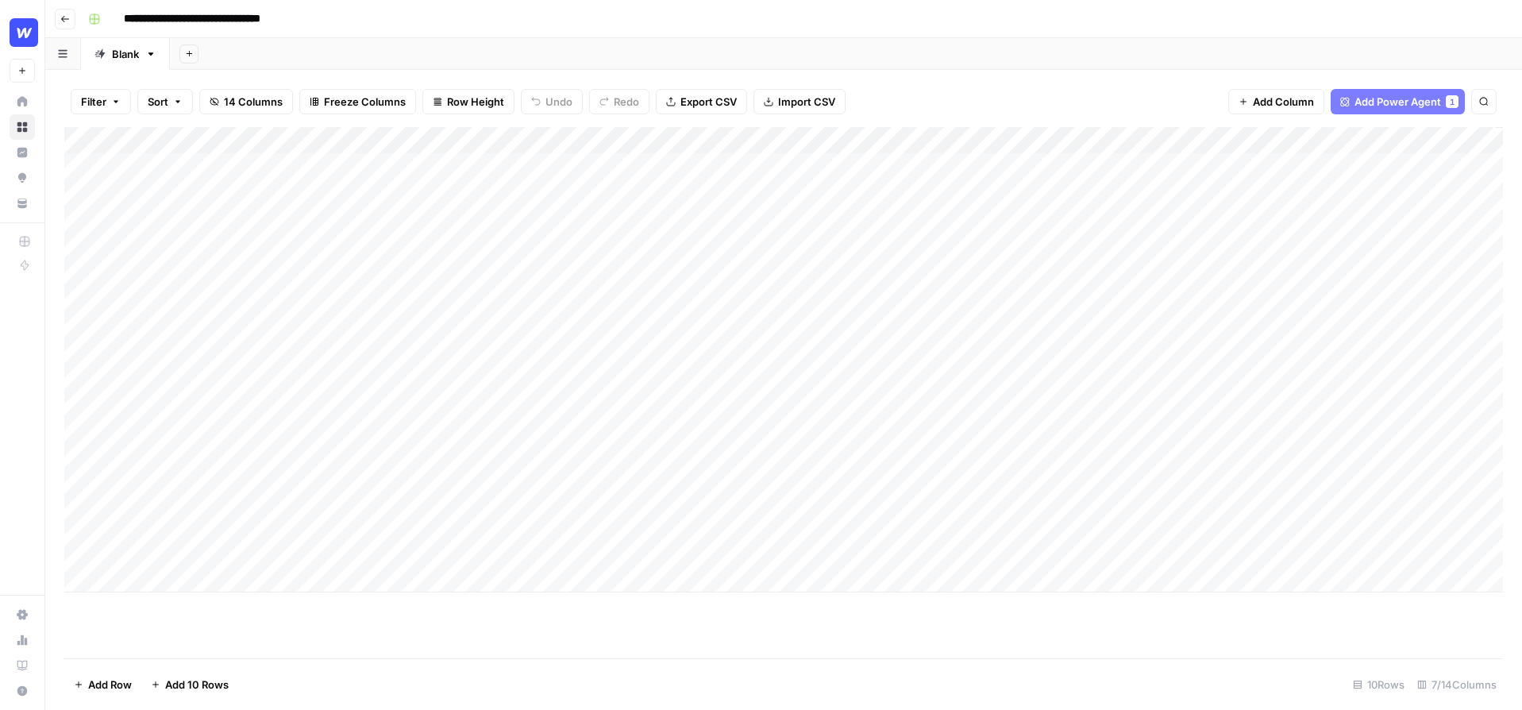
click at [525, 136] on div "Add Column" at bounding box center [783, 359] width 1439 height 465
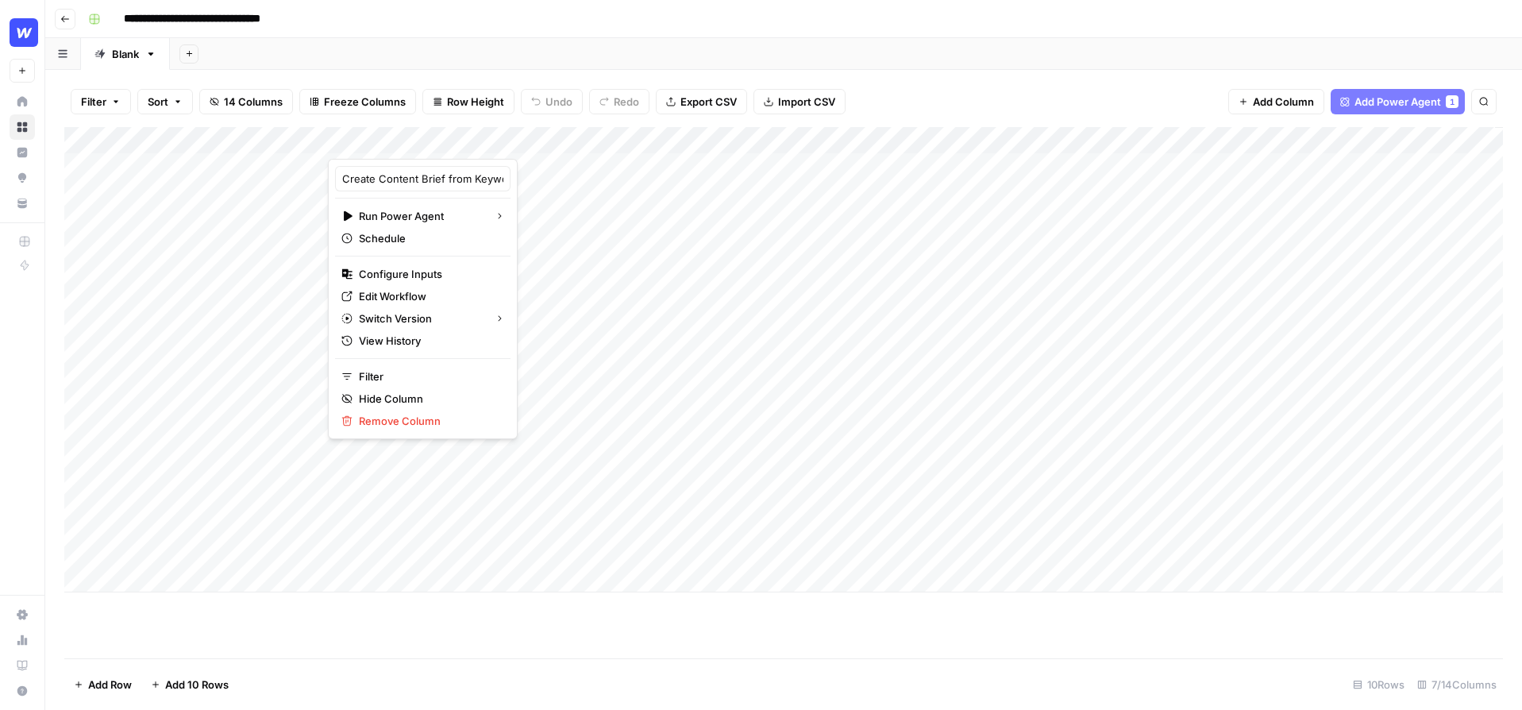
click at [445, 22] on div "**********" at bounding box center [794, 18] width 1425 height 25
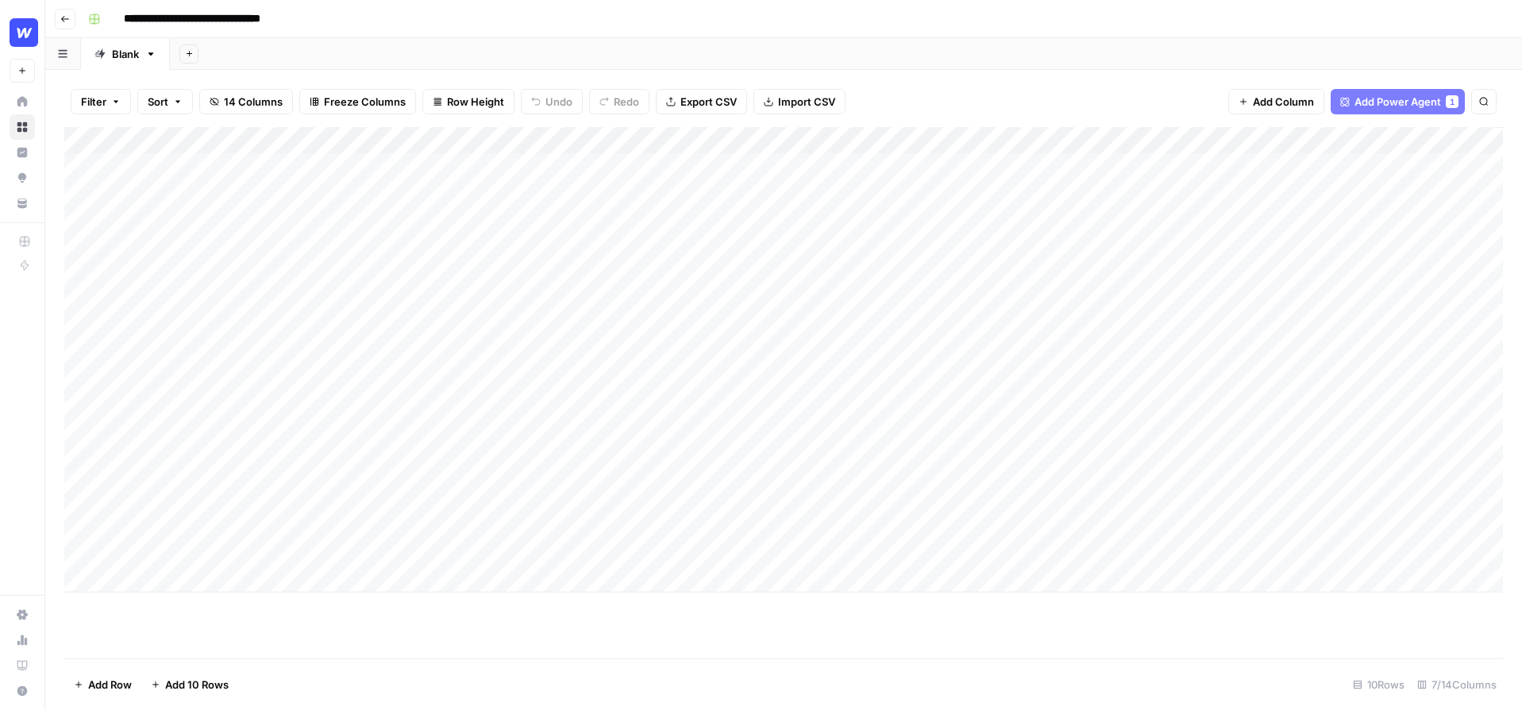
click at [538, 139] on div "Add Column" at bounding box center [783, 359] width 1439 height 465
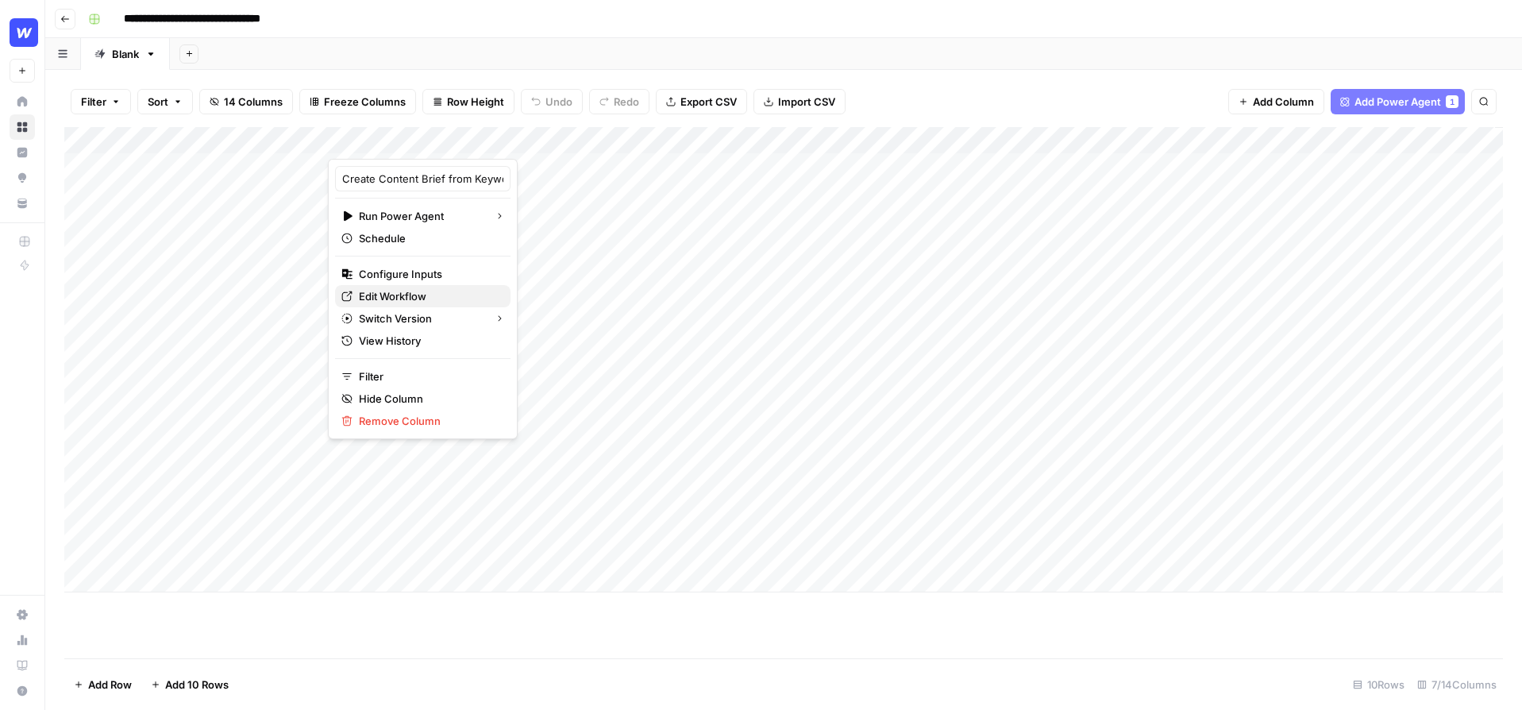
click at [380, 288] on span "Edit Workflow" at bounding box center [428, 296] width 139 height 16
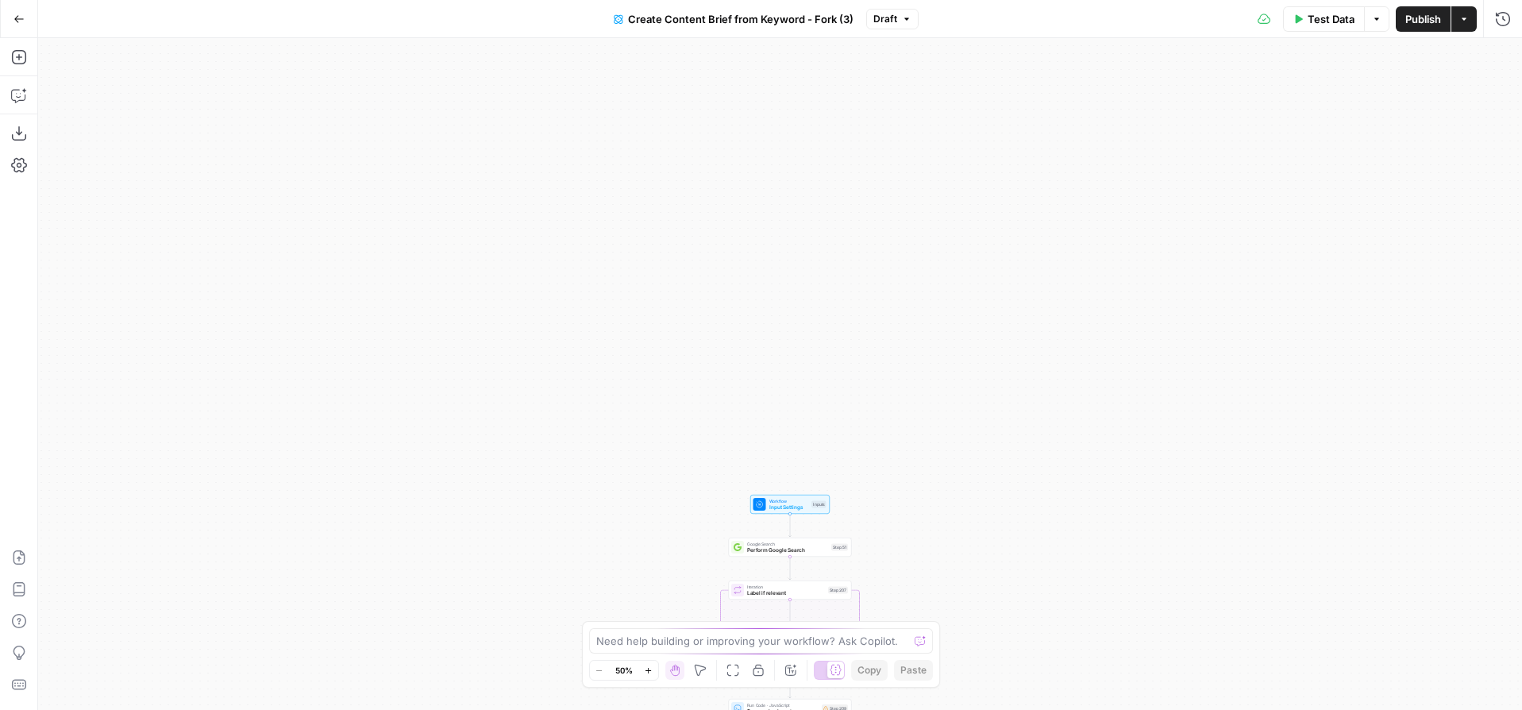
click at [14, 17] on icon "button" at bounding box center [18, 18] width 11 height 11
